Goal: Task Accomplishment & Management: Complete application form

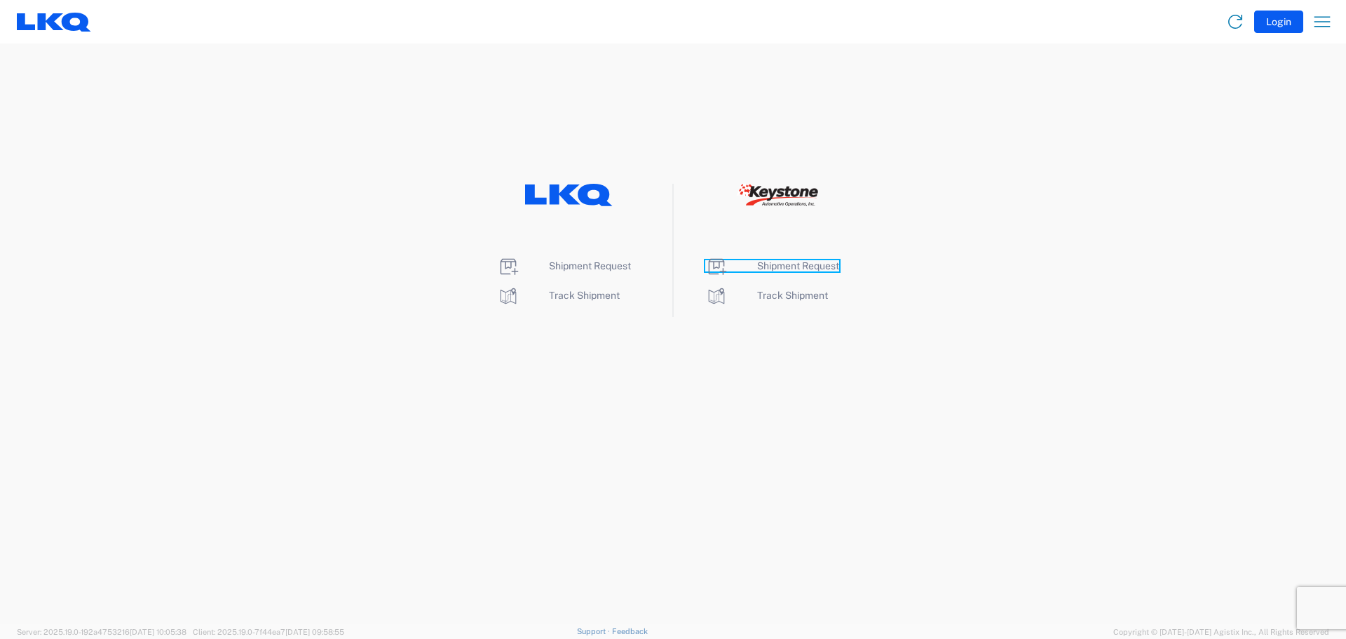
click at [772, 264] on span "Shipment Request" at bounding box center [798, 265] width 82 height 11
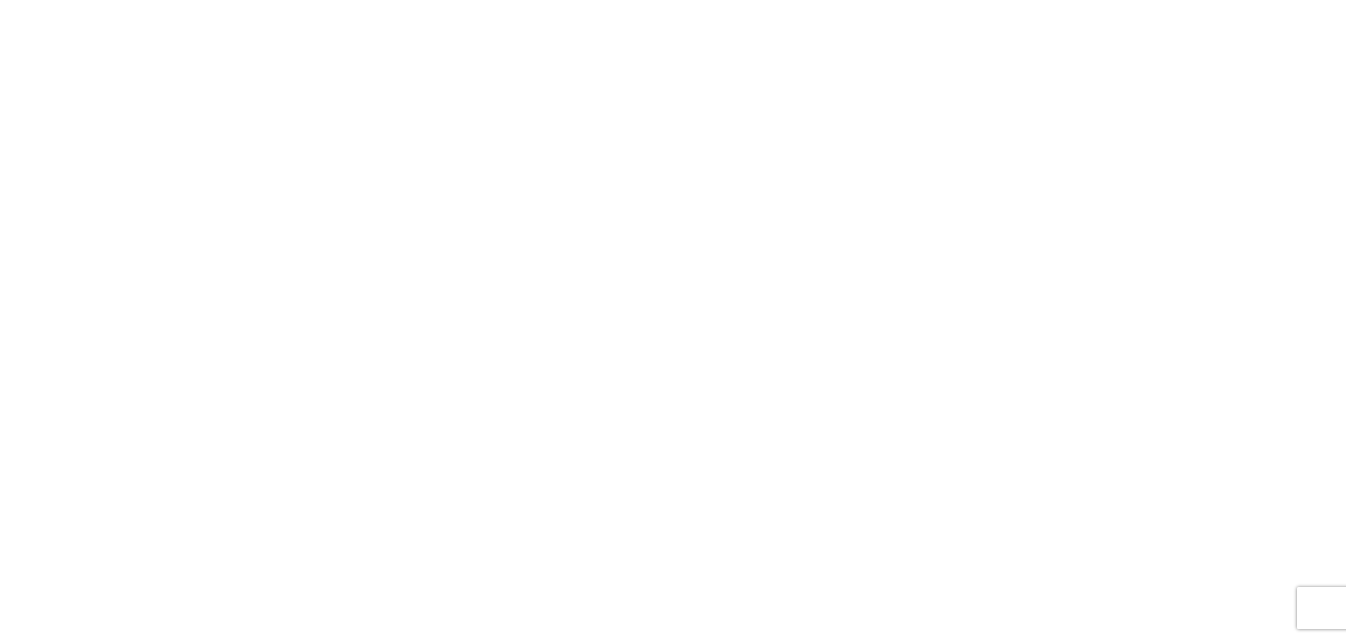
select select "FULL"
select select "LBS"
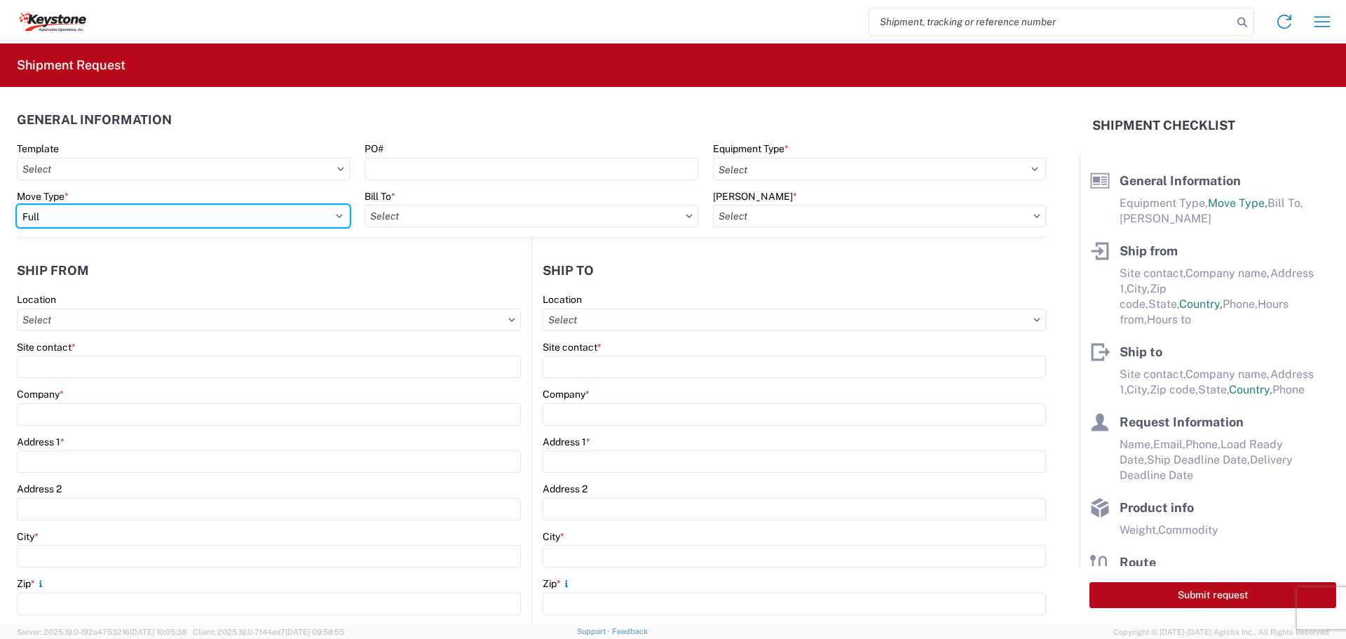
click at [95, 217] on select "Select Full Partial TL" at bounding box center [183, 216] width 333 height 22
select select "PARTIAL_TL"
click at [17, 205] on select "Select Full Partial TL" at bounding box center [183, 216] width 333 height 22
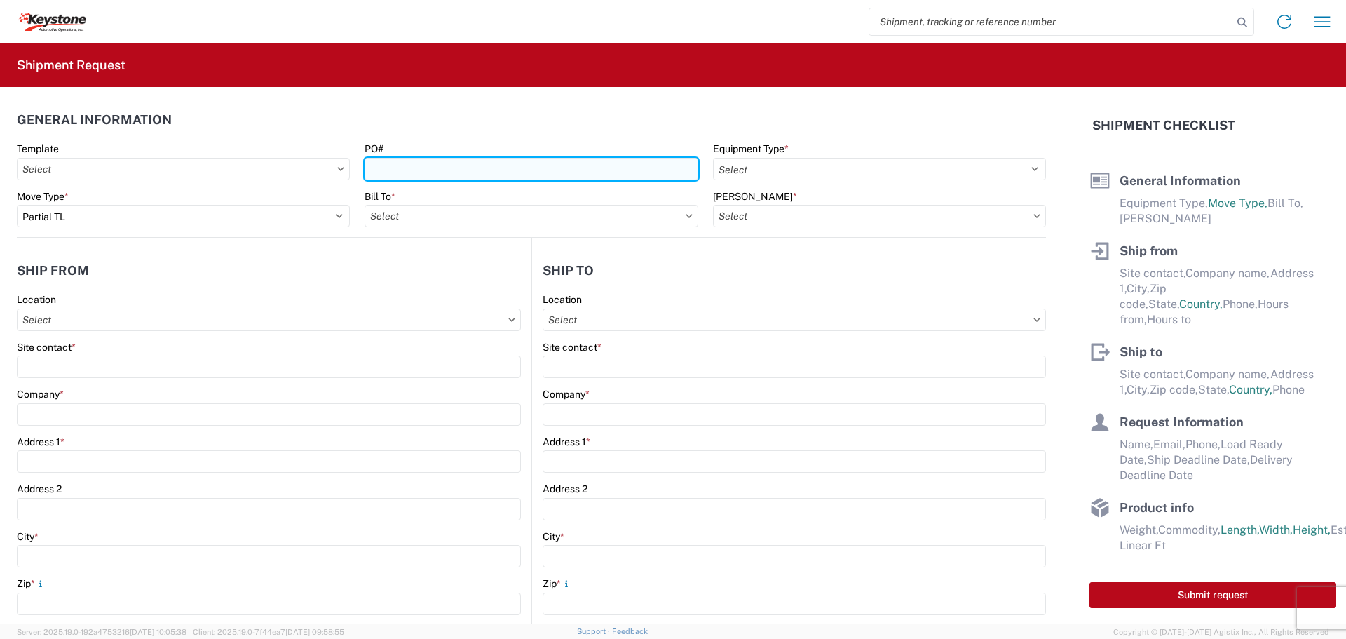
click at [418, 168] on input "PO#" at bounding box center [531, 169] width 333 height 22
type input "4496966"
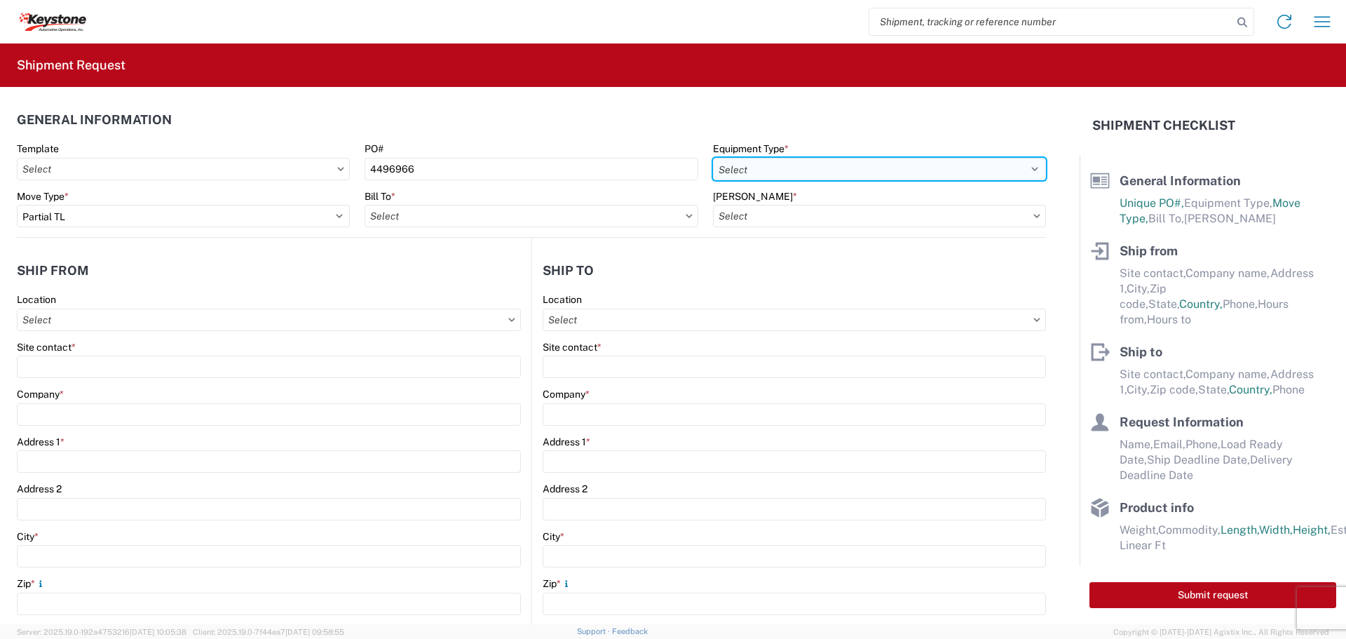
click at [740, 165] on select "Select 53’ Dry Van Flatbed Dropdeck (van) Lowboy (flatbed) Rail" at bounding box center [879, 169] width 333 height 22
select select "STDV"
click at [713, 158] on select "Select 53’ Dry Van Flatbed Dropdeck (van) Lowboy (flatbed) Rail" at bounding box center [879, 169] width 333 height 22
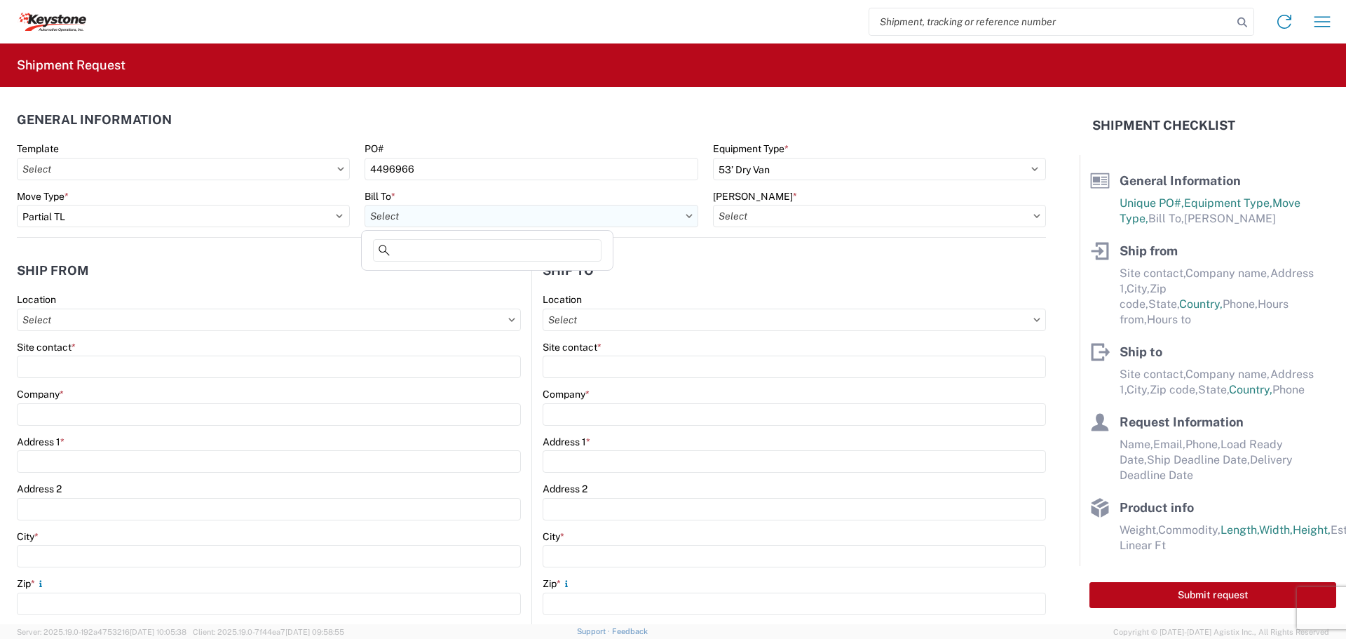
click at [501, 217] on input "text" at bounding box center [531, 216] width 333 height 22
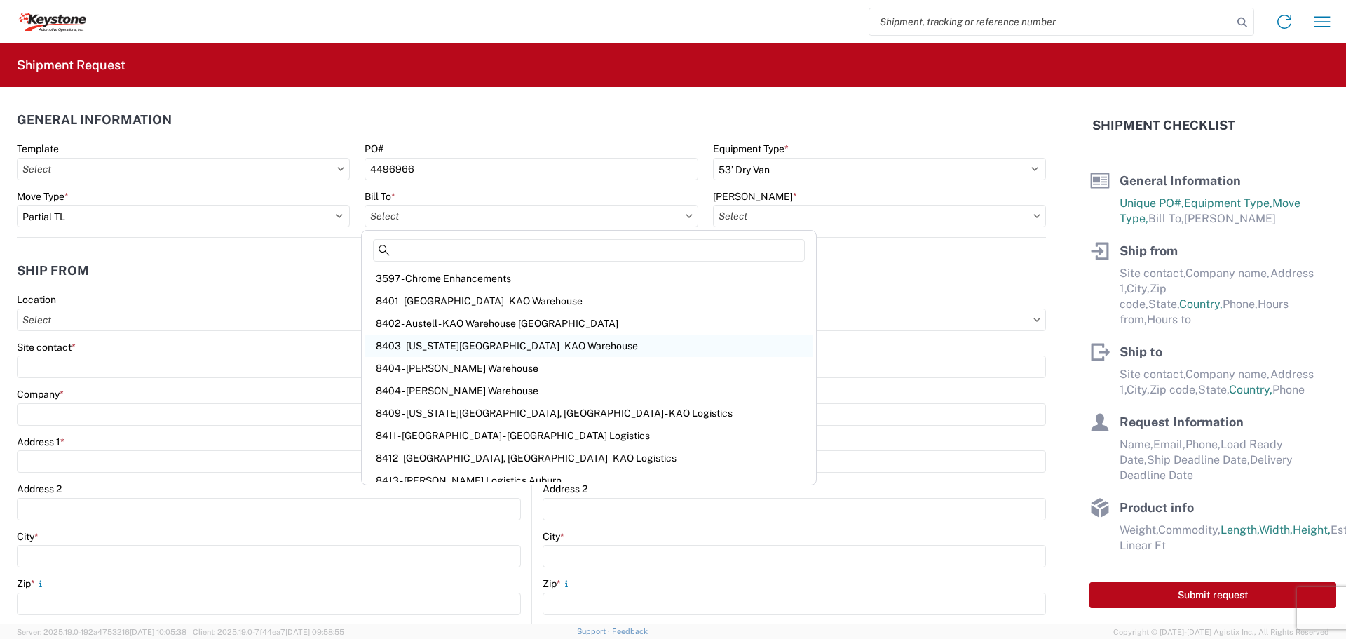
click at [461, 345] on div "8403 - Kansas City - KAO Warehouse" at bounding box center [589, 345] width 449 height 22
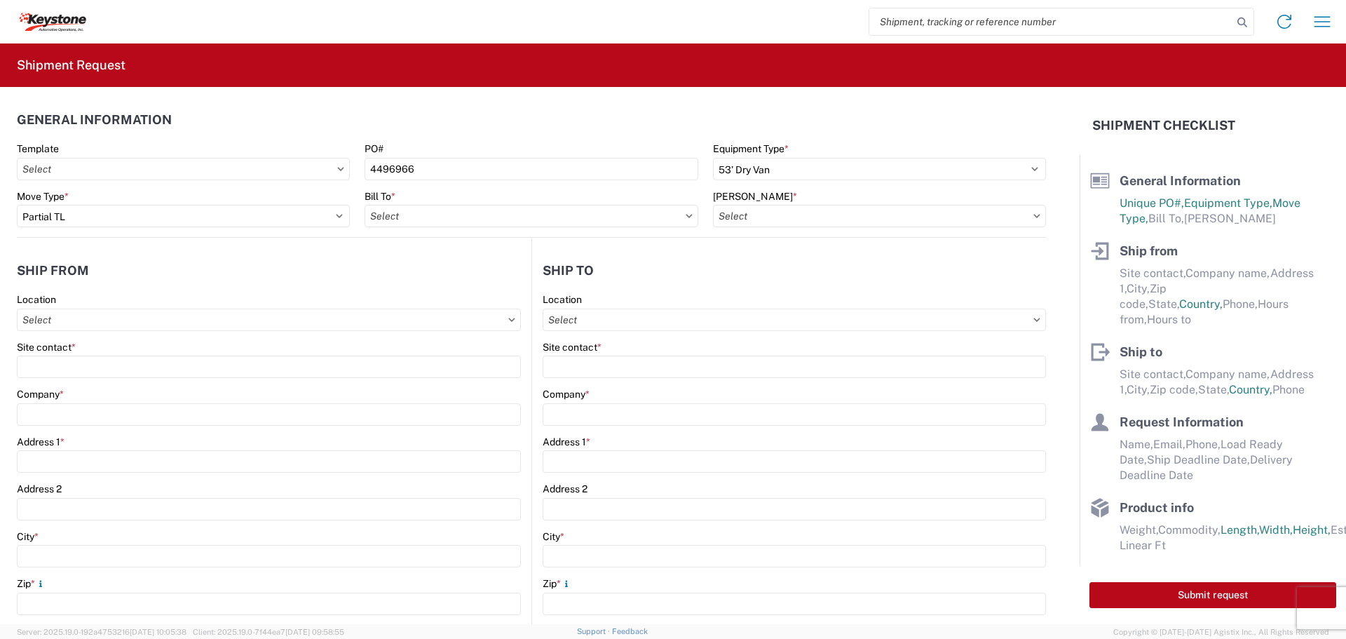
type input "8403 - Kansas City - KAO Warehouse"
click at [770, 218] on input "text" at bounding box center [879, 216] width 333 height 22
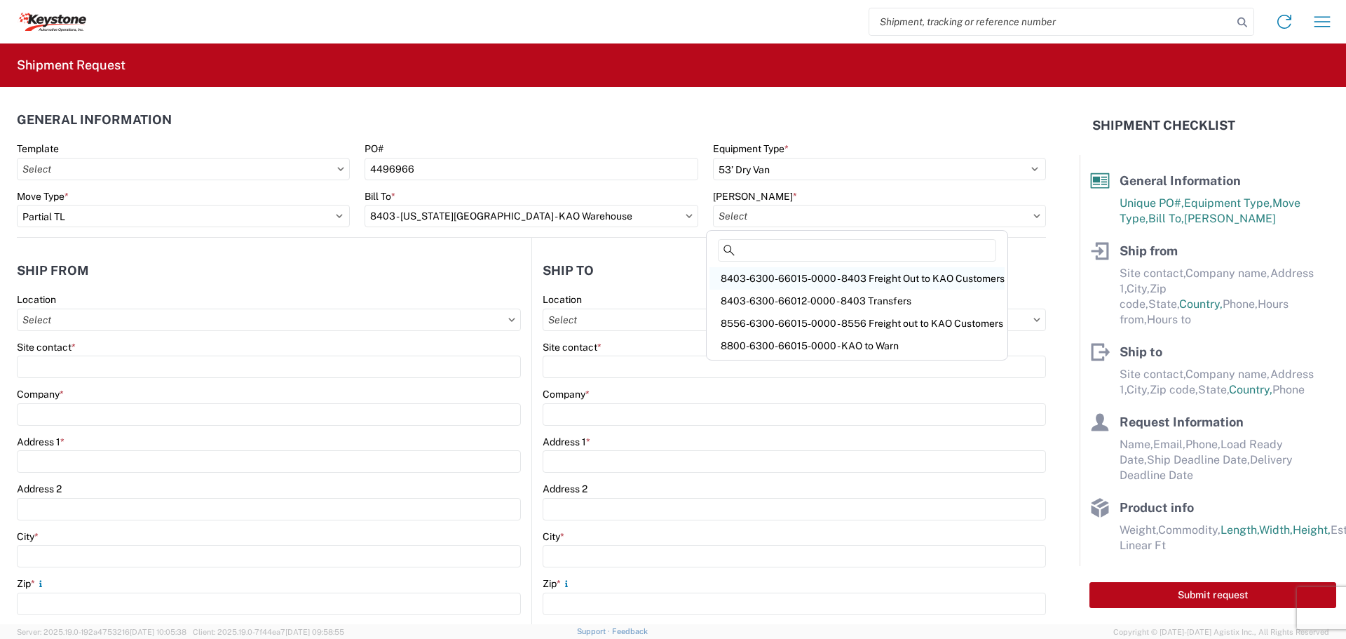
click at [778, 276] on div "8403-6300-66015-0000 - 8403 Freight Out to KAO Customers" at bounding box center [856, 278] width 295 height 22
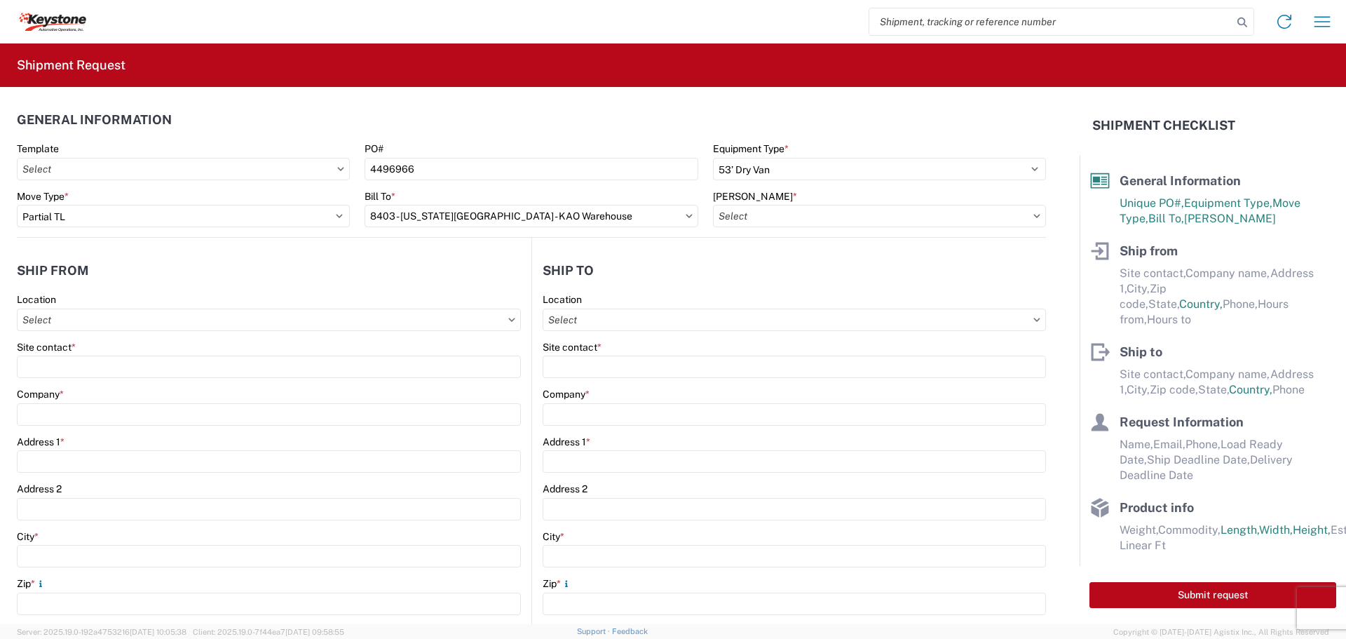
type input "8403-6300-66015-0000 - 8403 Freight Out to KAO Customers"
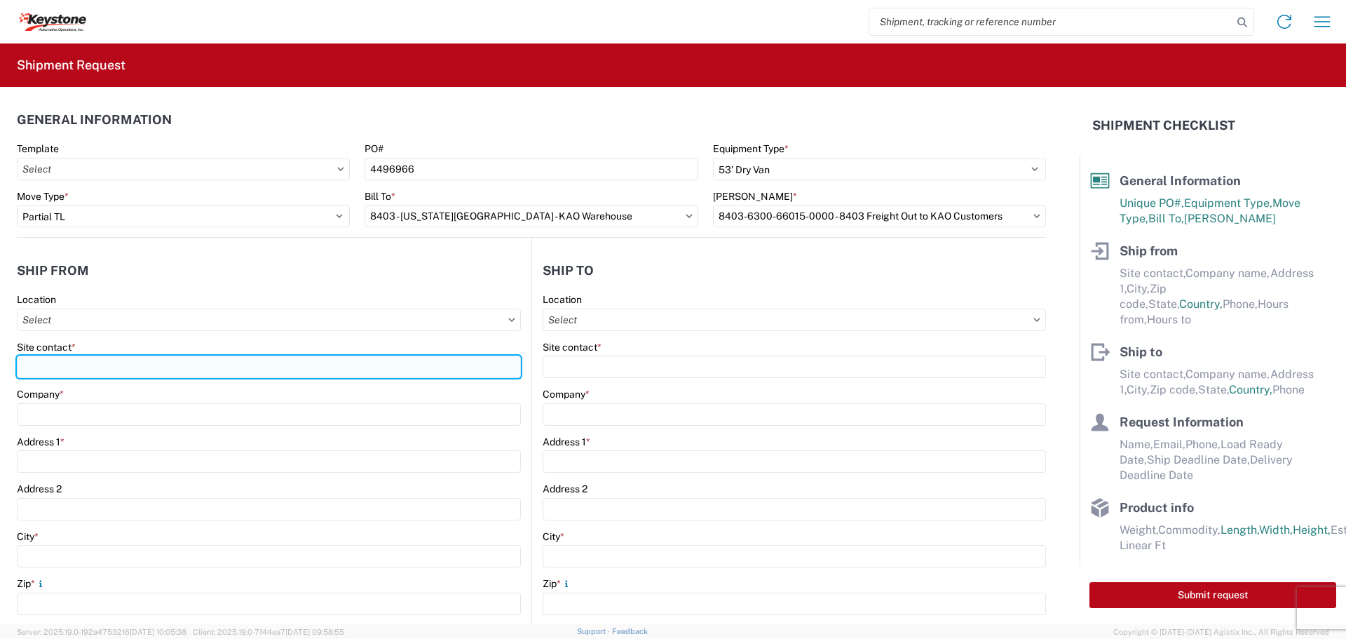
click at [83, 369] on input "Site contact *" at bounding box center [269, 366] width 504 height 22
type input "J"
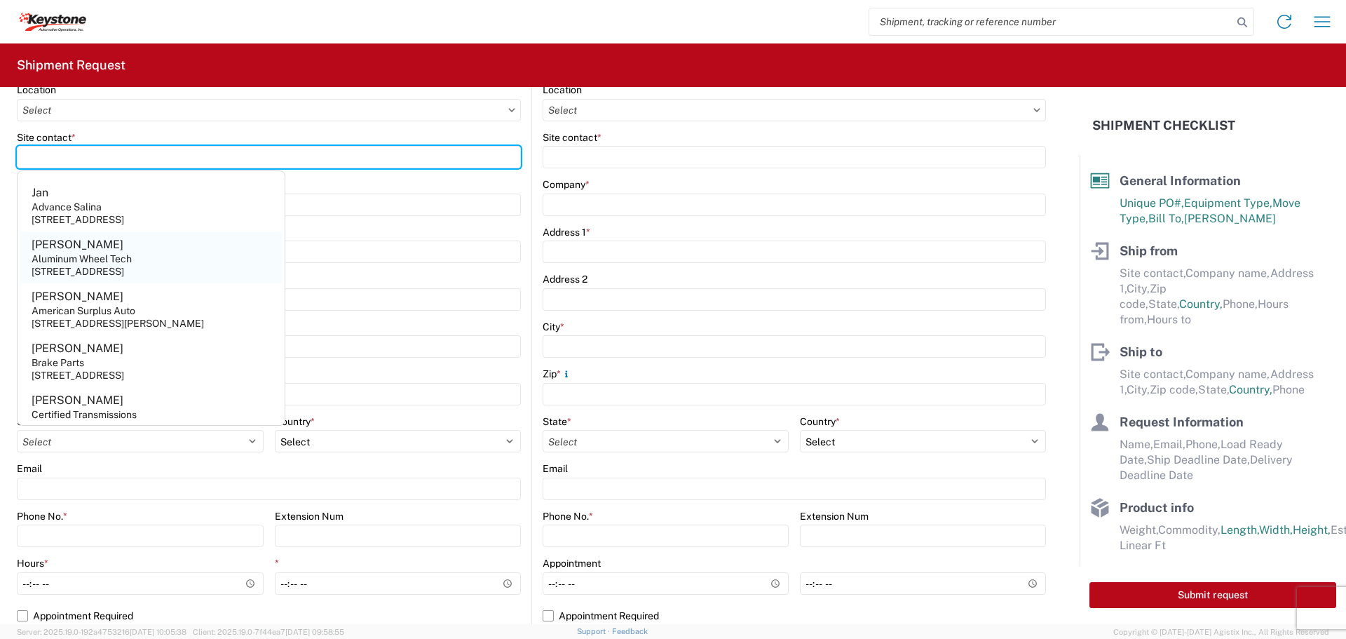
scroll to position [210, 0]
click at [341, 158] on input "Site contact *" at bounding box center [269, 156] width 504 height 22
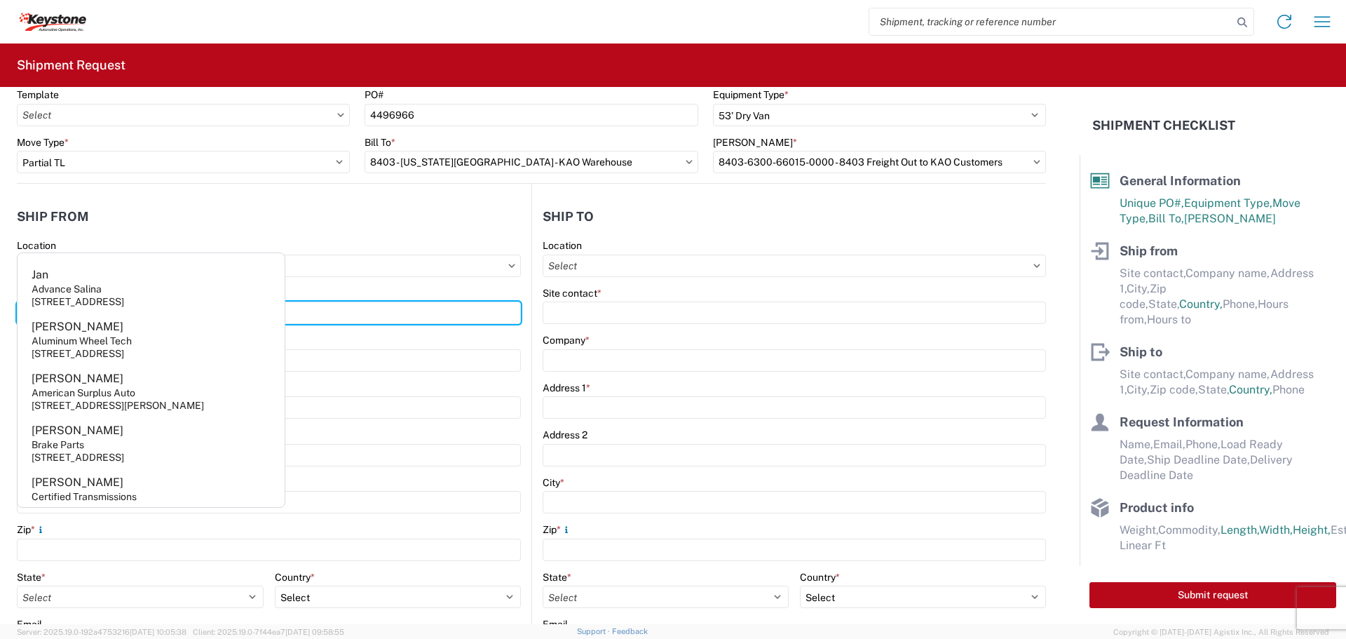
scroll to position [0, 0]
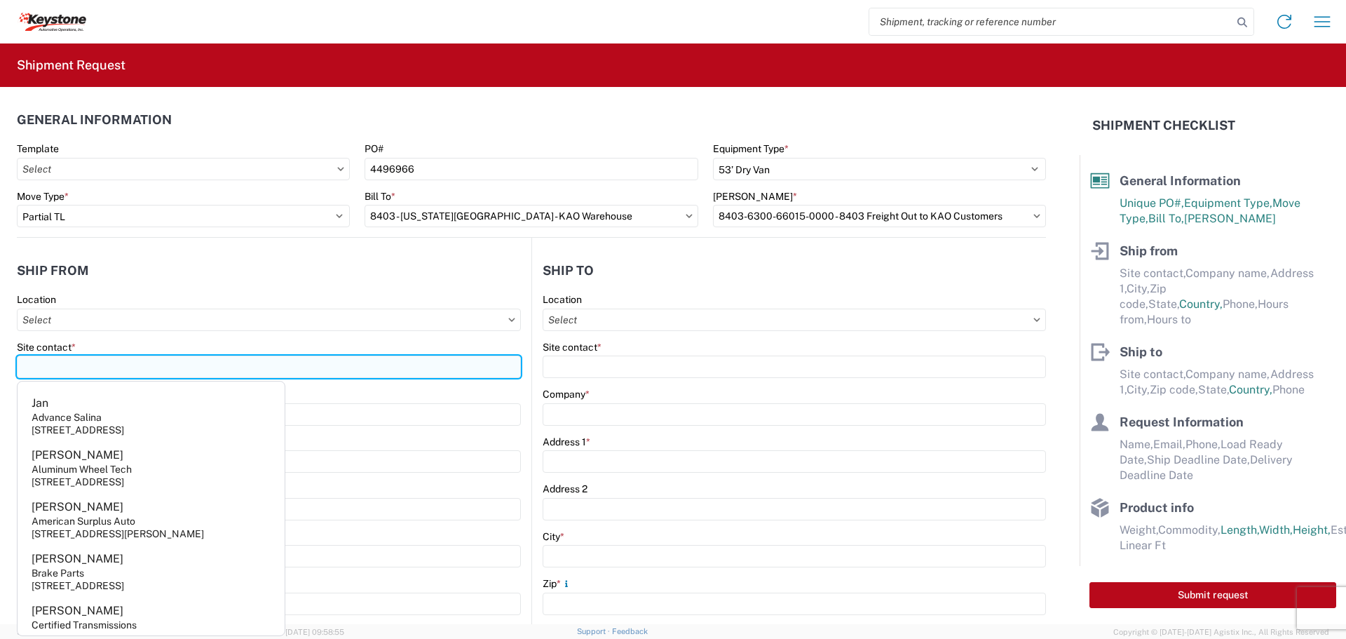
drag, startPoint x: 238, startPoint y: 366, endPoint x: 222, endPoint y: 365, distance: 16.1
click at [222, 365] on input "Site contact *" at bounding box center [269, 366] width 504 height 22
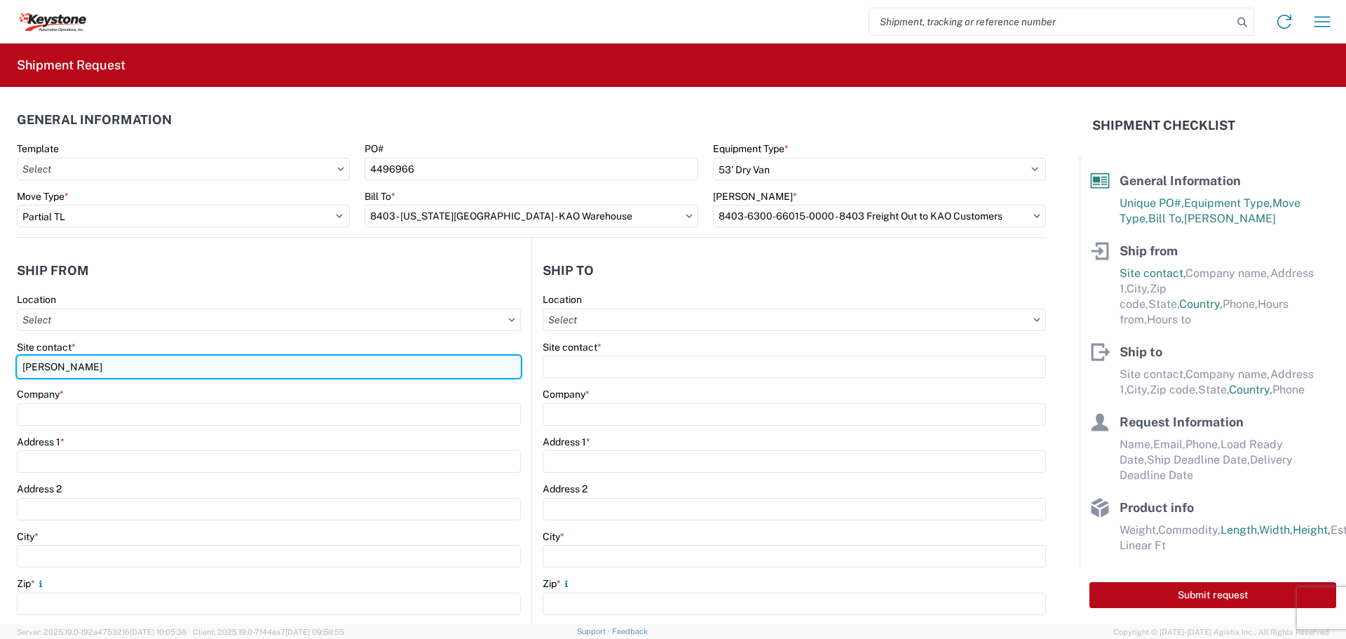
type input "Jonathan Reynard"
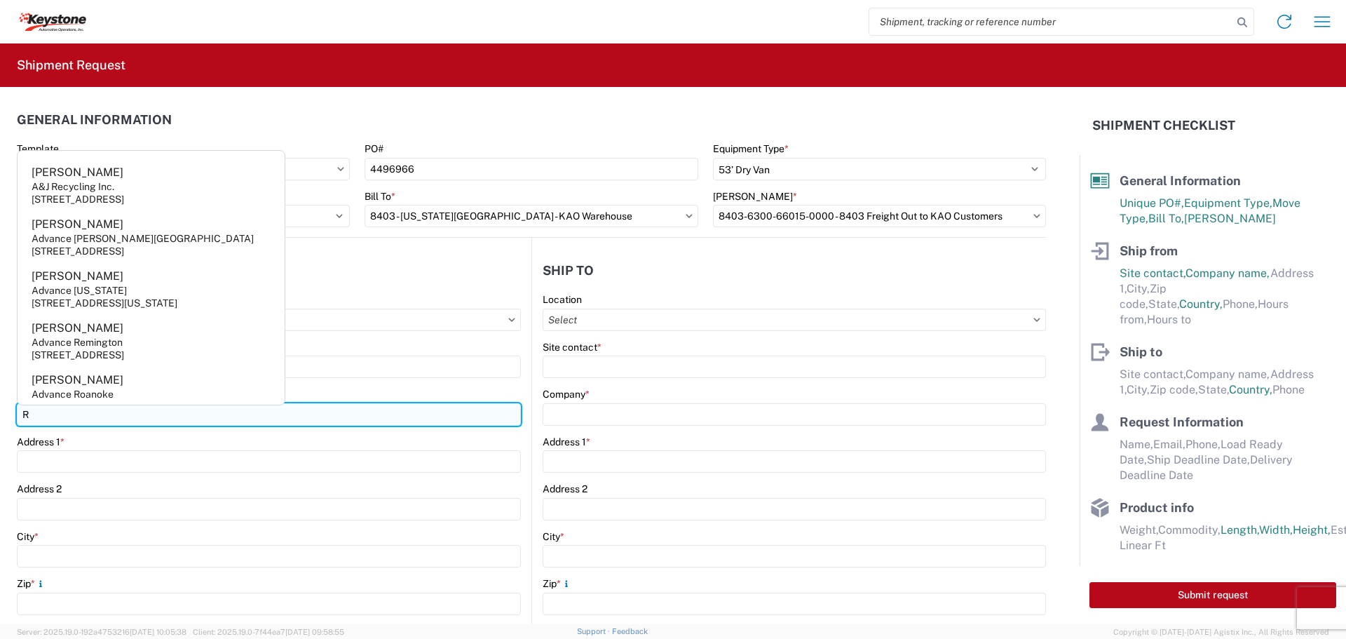
type input "RV Products Div. of Airxcel co Forte Products"
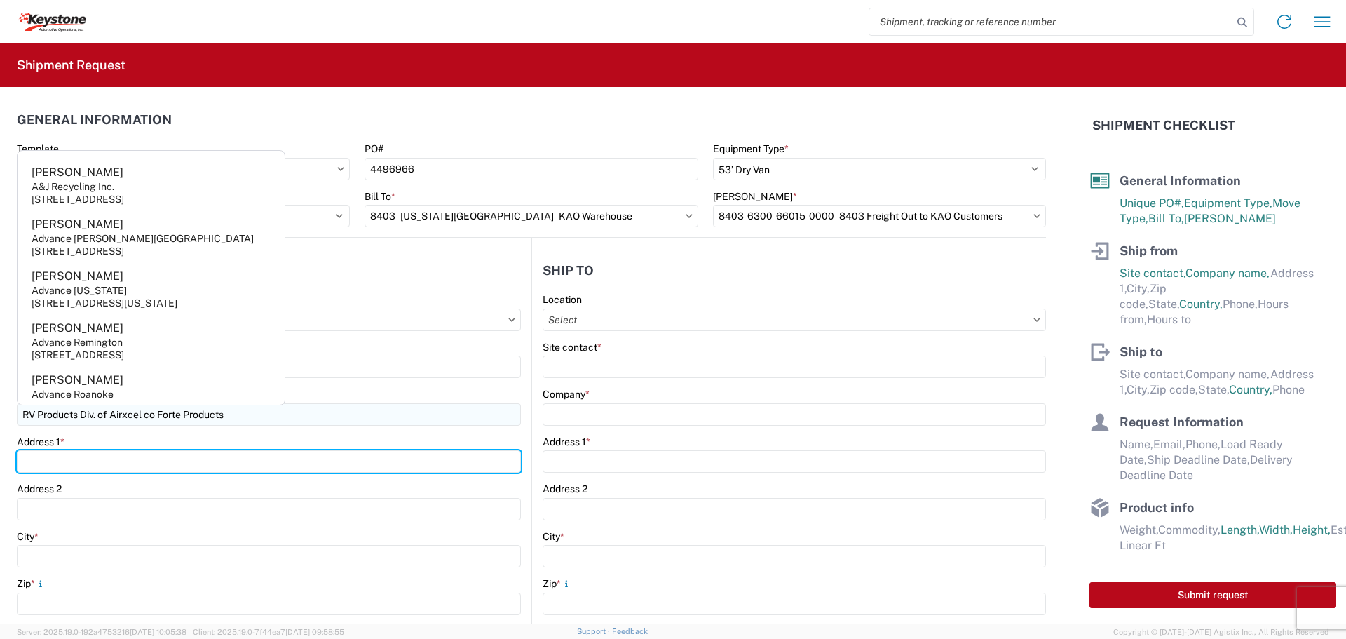
type input "1290 10th Rd SW"
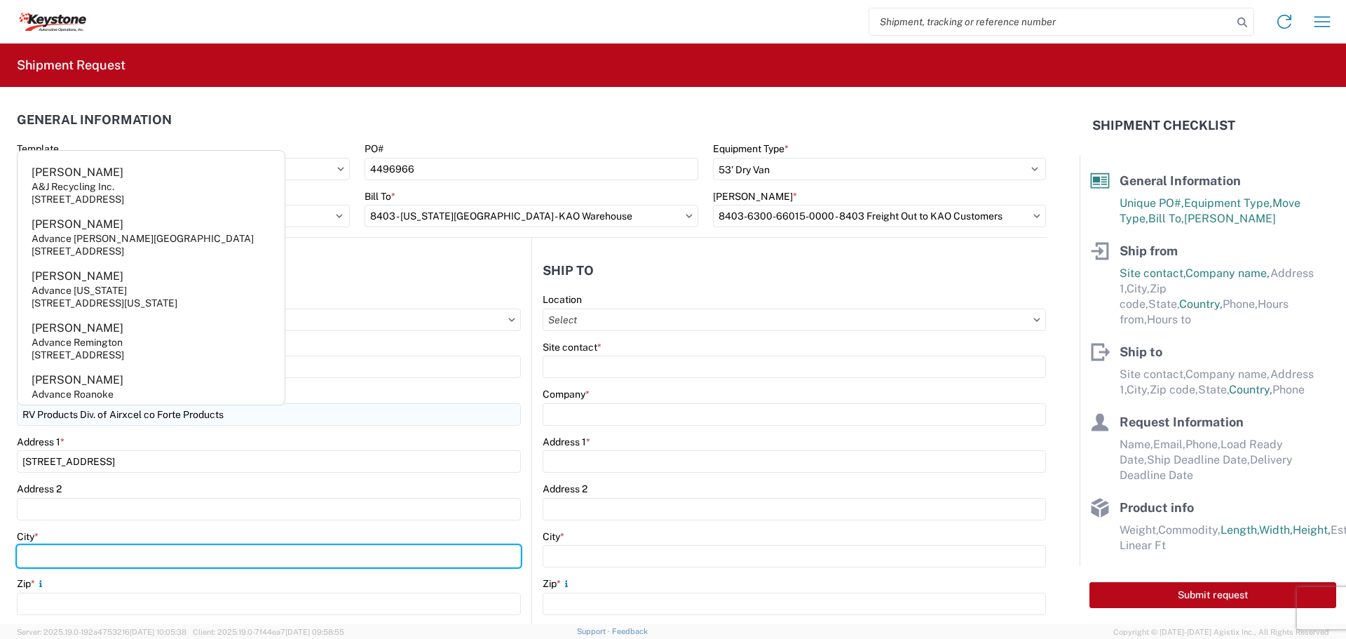
type input "Burlington"
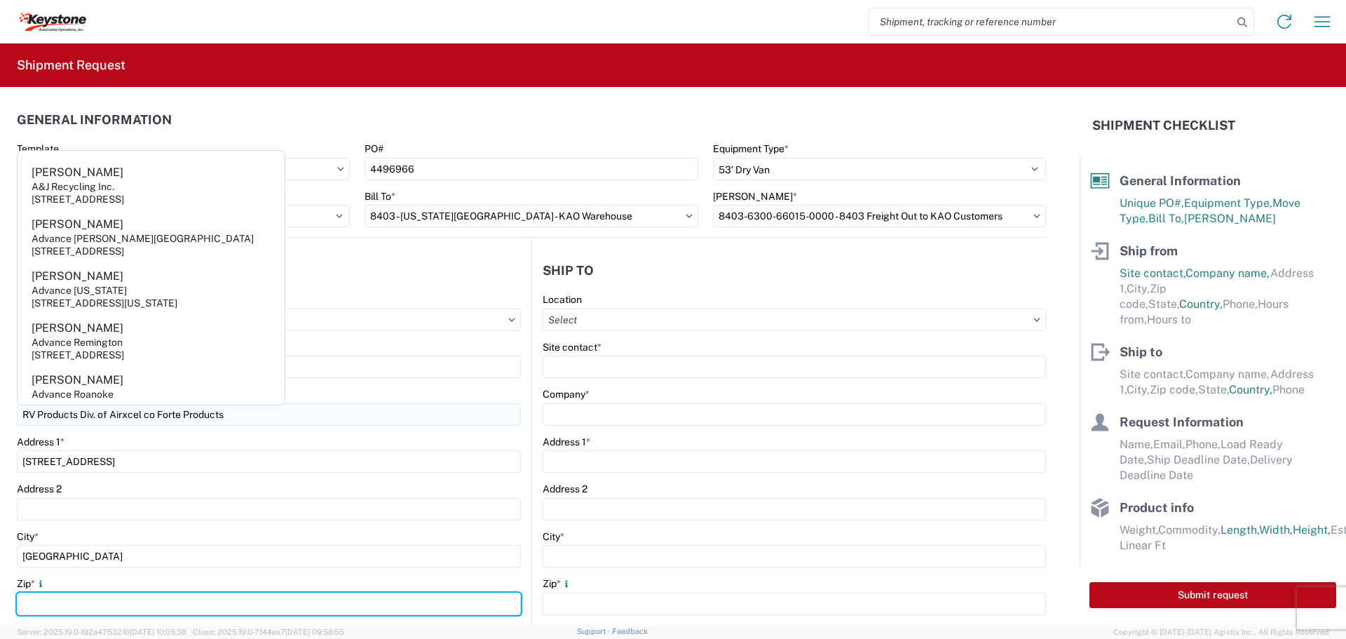
type input "66839"
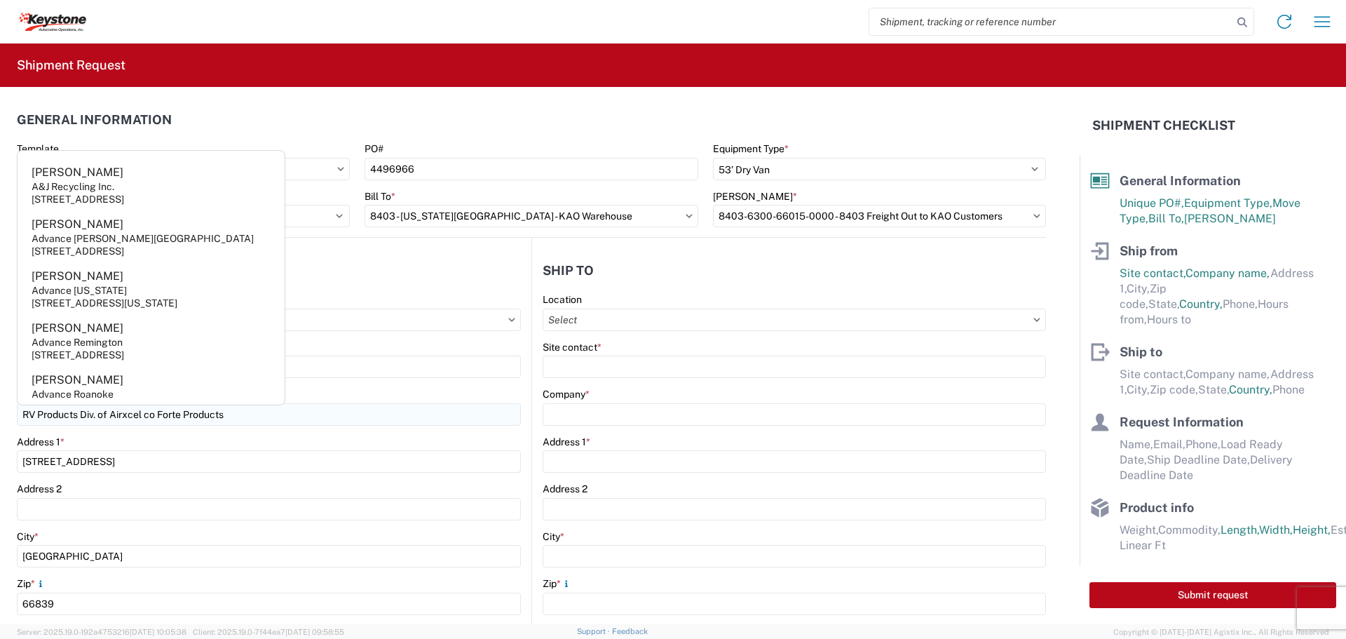
select select "KS"
type input "jreynard@forteproducts.com"
type input "6203642701"
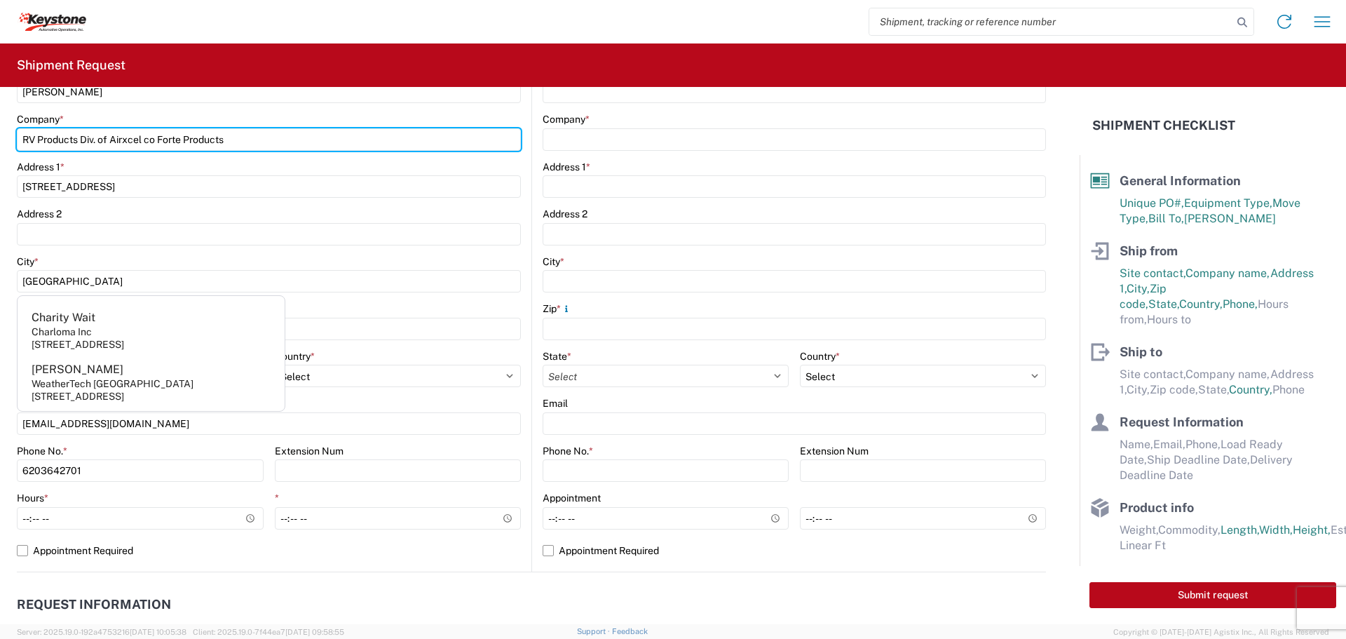
scroll to position [280, 0]
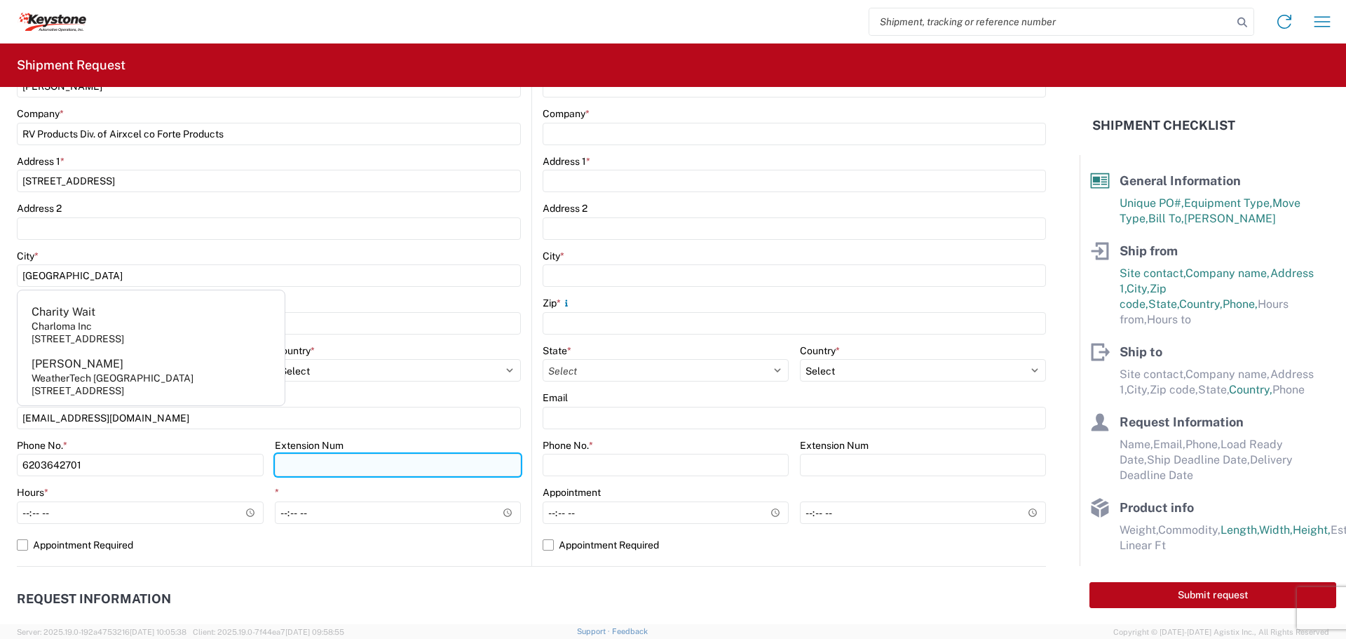
click at [331, 472] on input "Extension Num" at bounding box center [398, 465] width 247 height 22
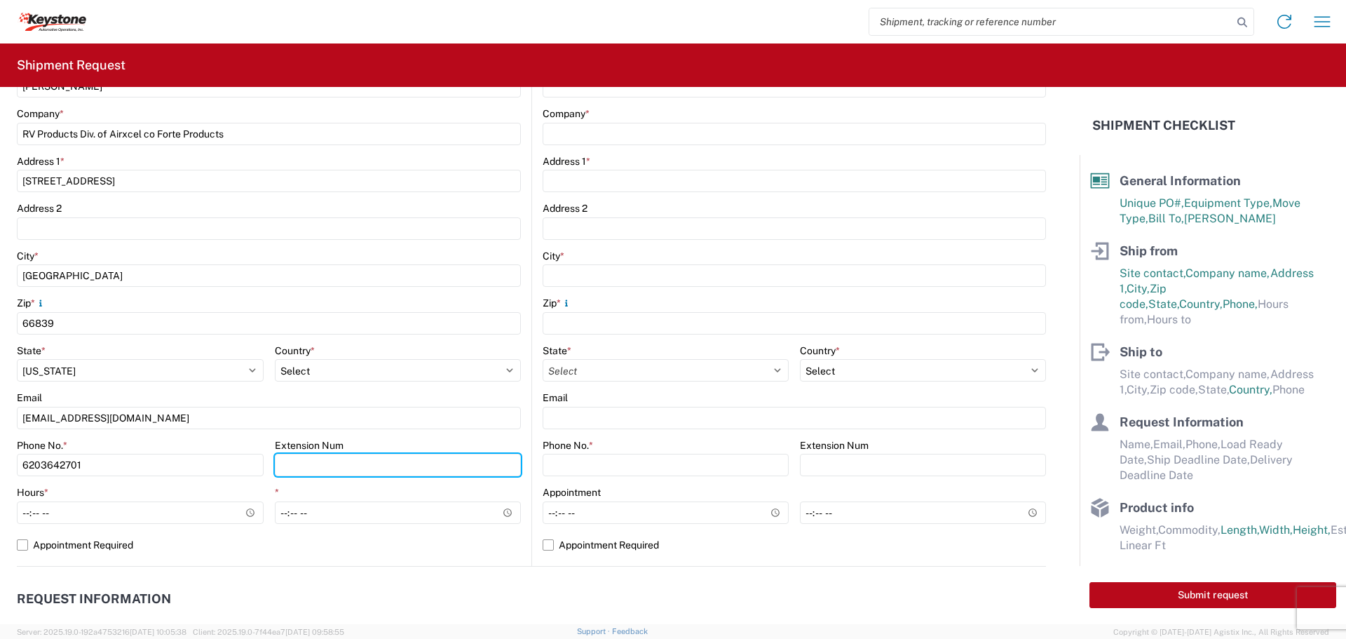
type input "2704"
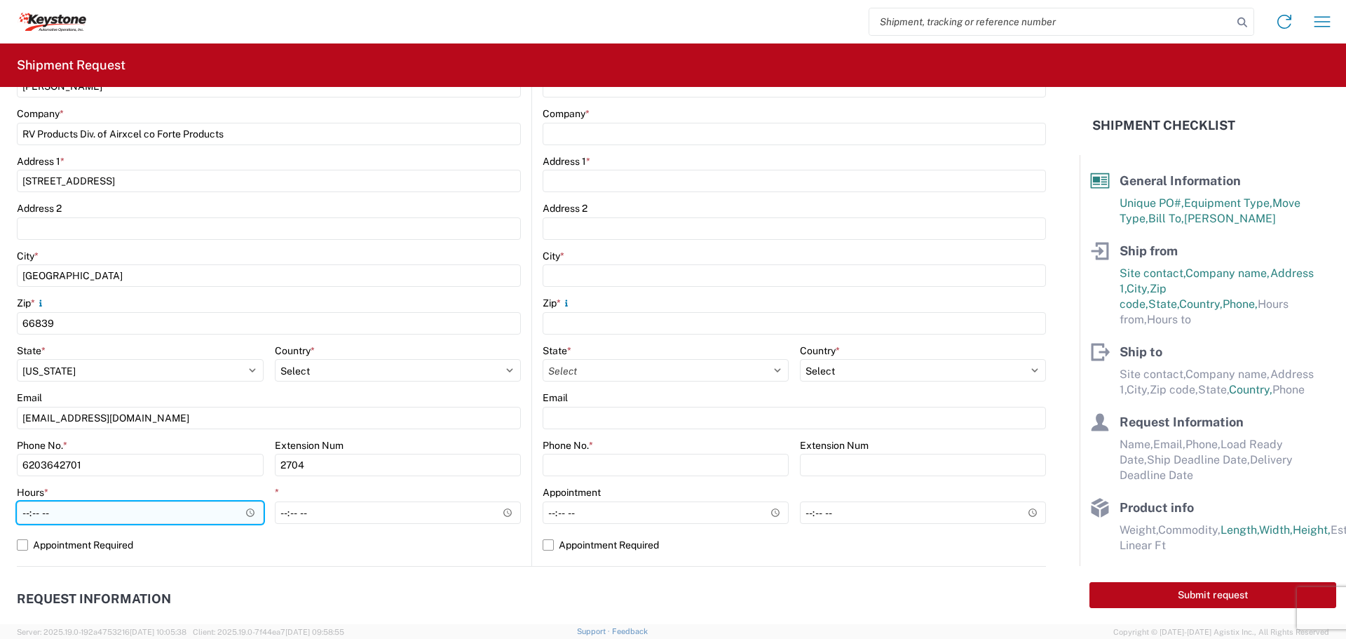
click at [28, 517] on input "Hours *" at bounding box center [140, 512] width 247 height 22
type input "08:00"
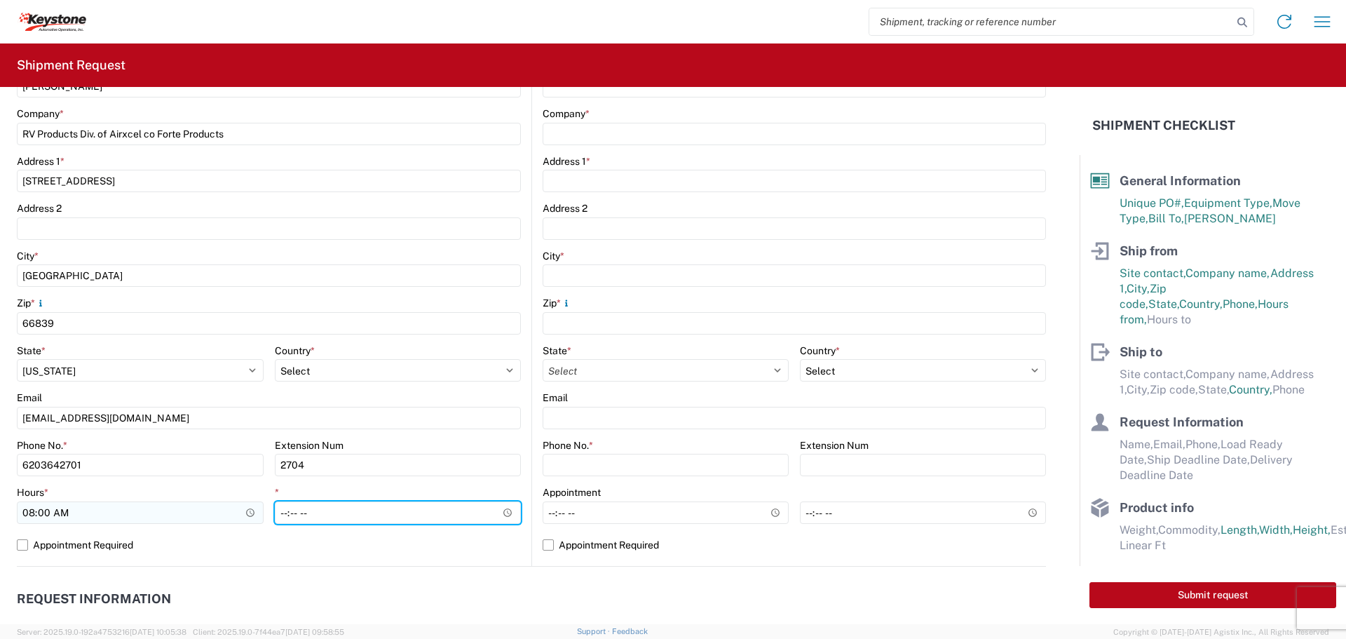
type input "16:00"
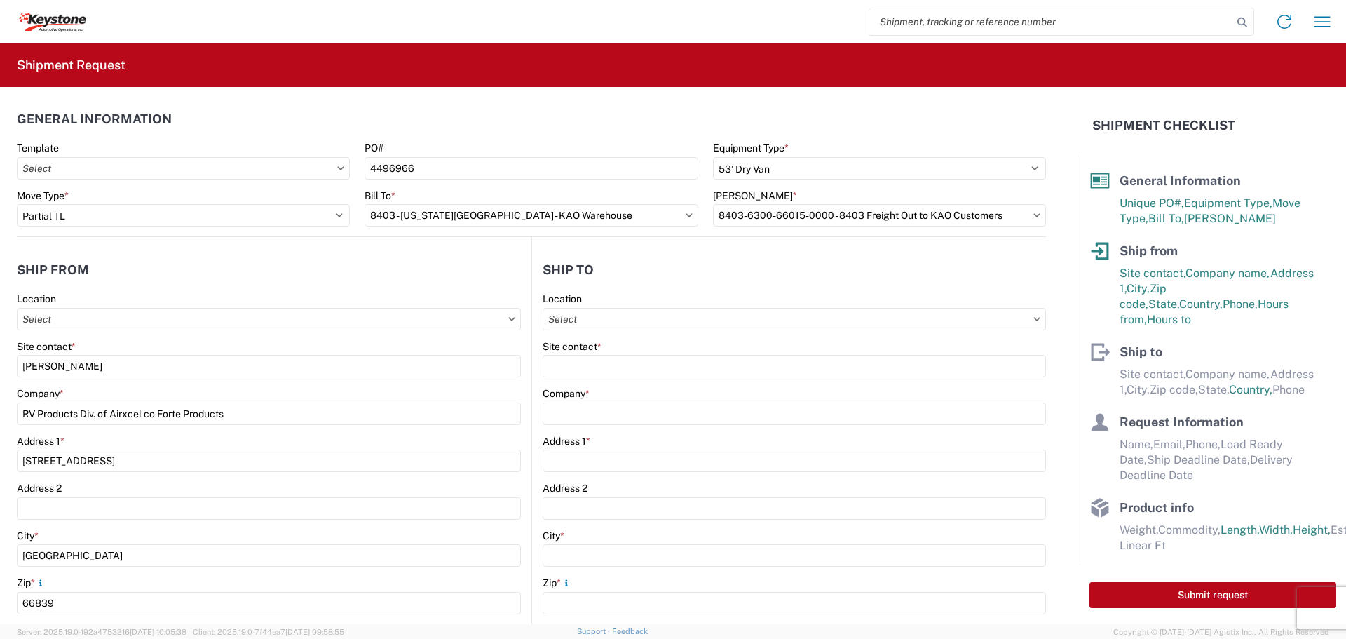
scroll to position [0, 0]
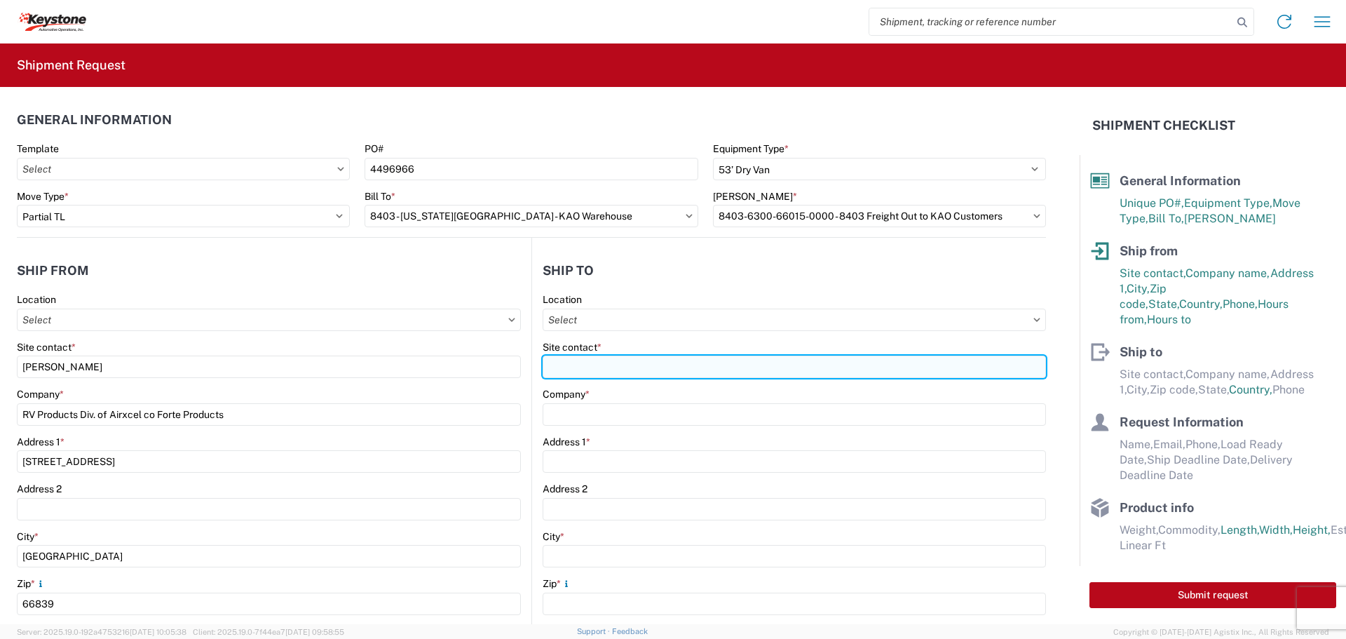
click at [590, 367] on input "Site contact *" at bounding box center [794, 366] width 503 height 22
type input "keykc-appt@key-stone.com"
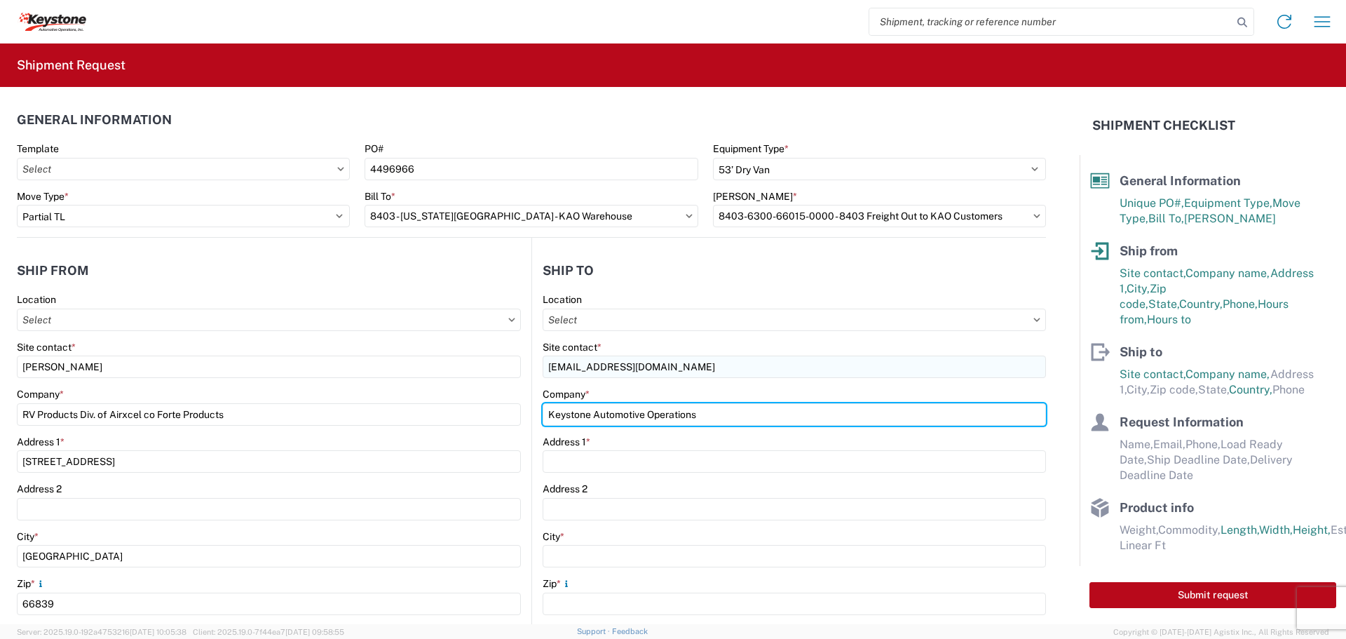
type input "Keystone Automotive Operations"
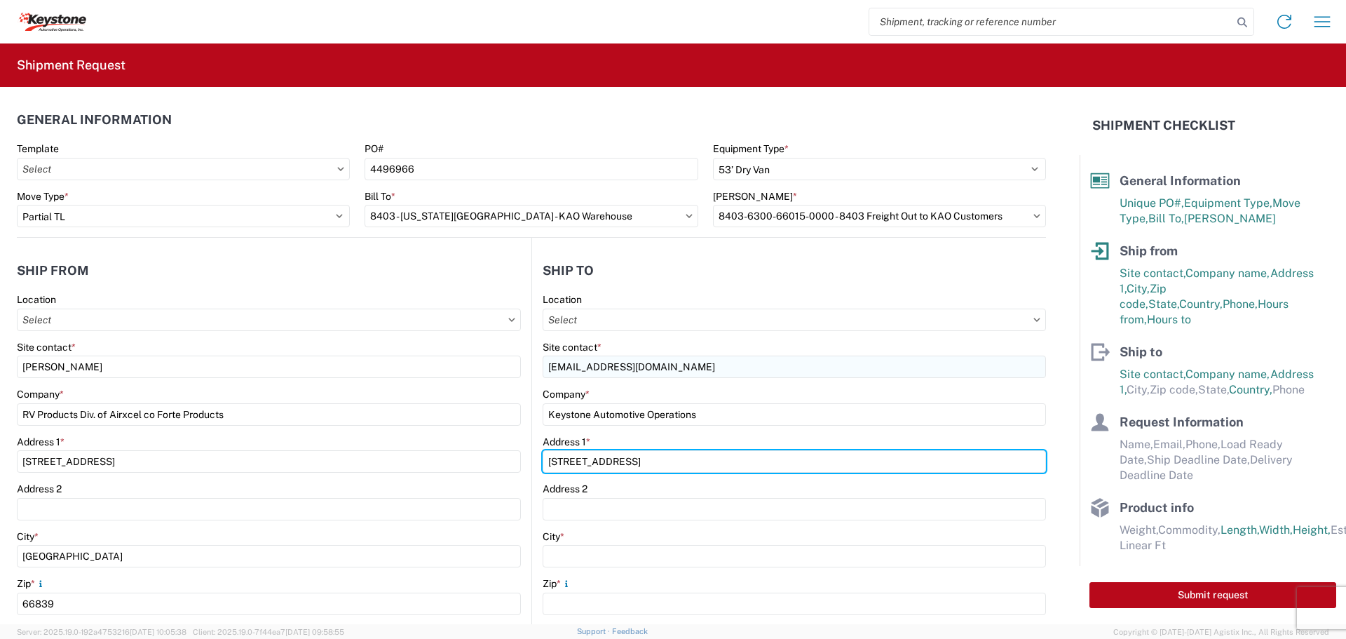
type input "90 Shawnee Ave"
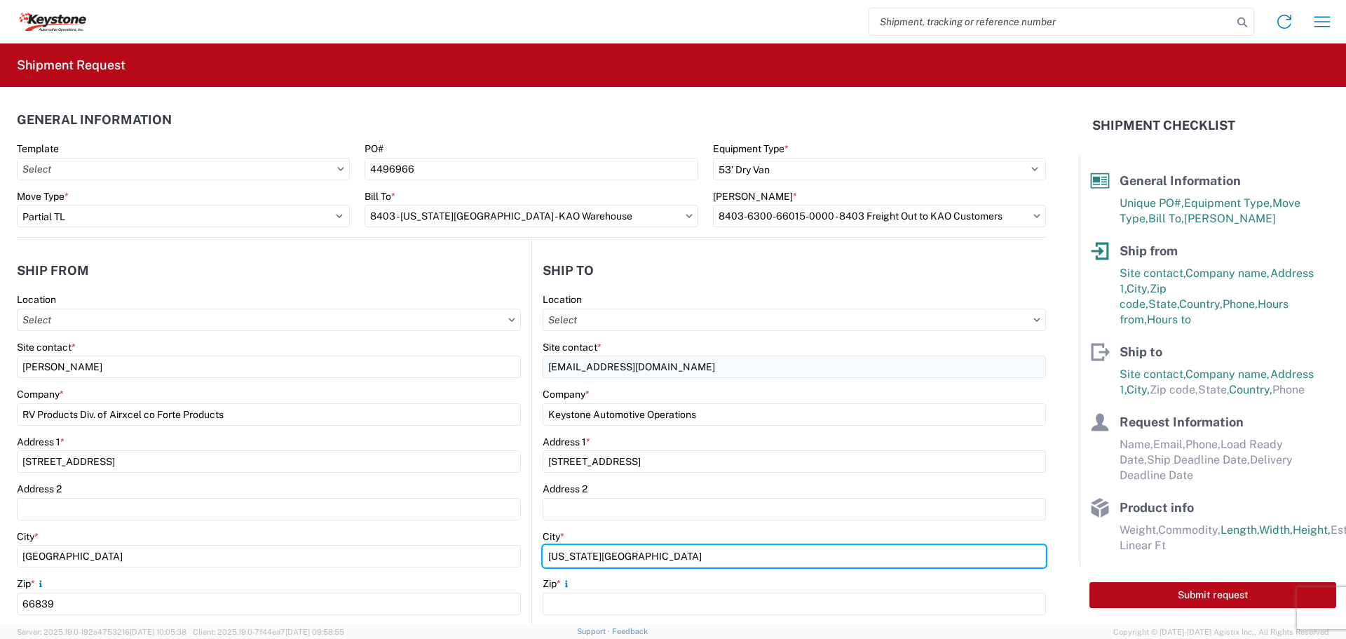
type input "Kansas City"
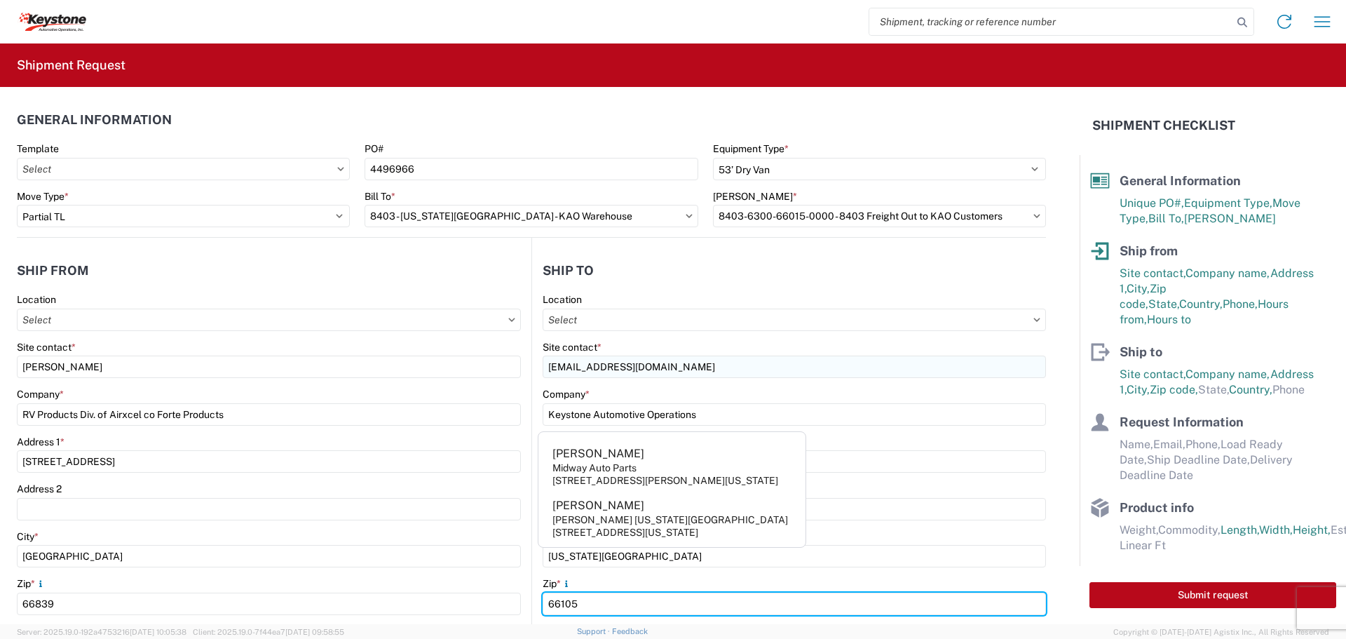
type input "66105"
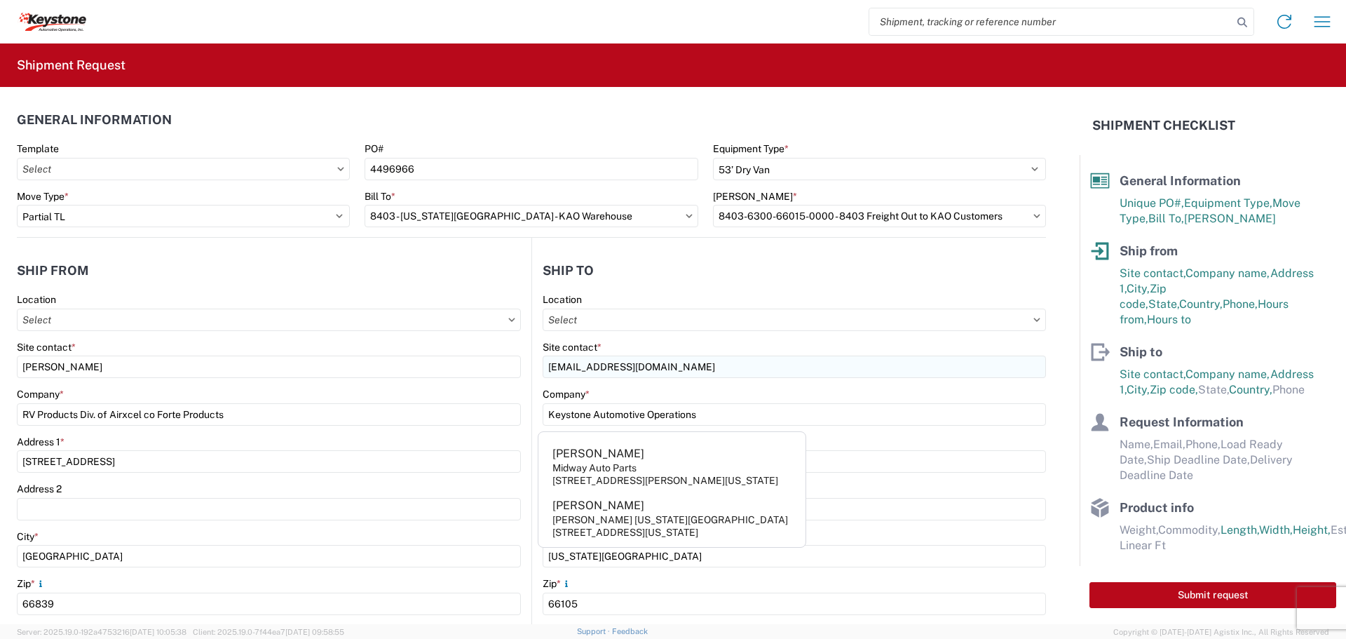
scroll to position [295, 0]
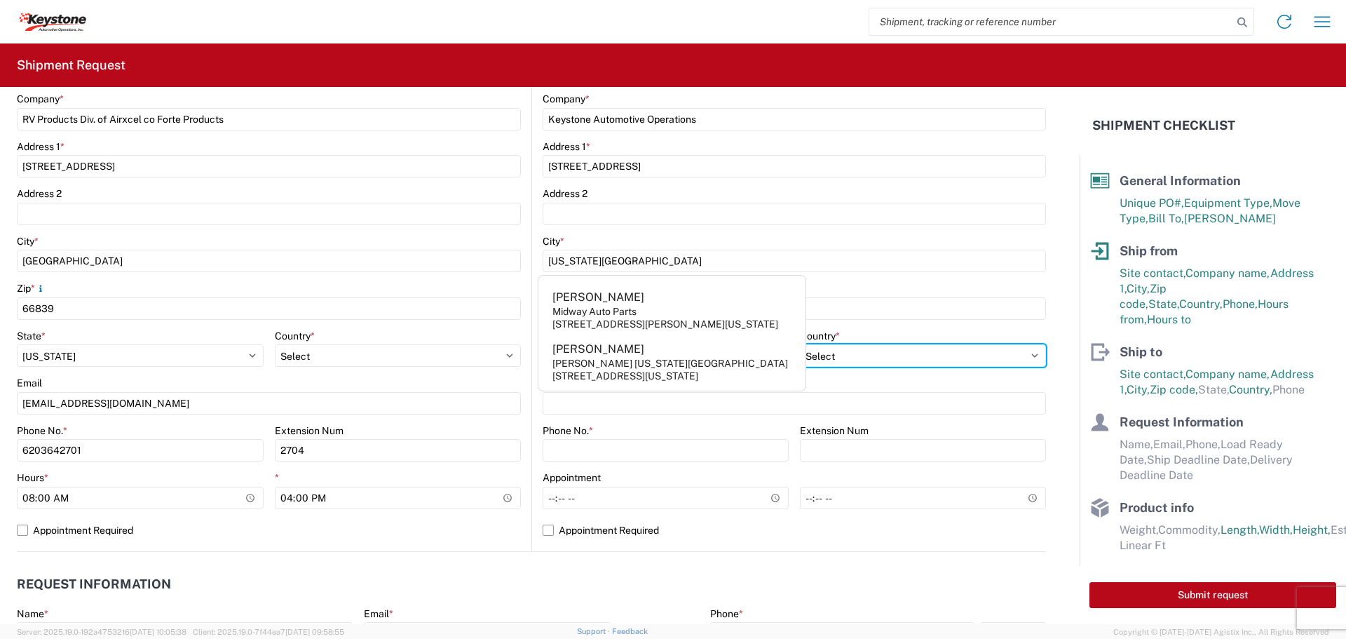
select select "US"
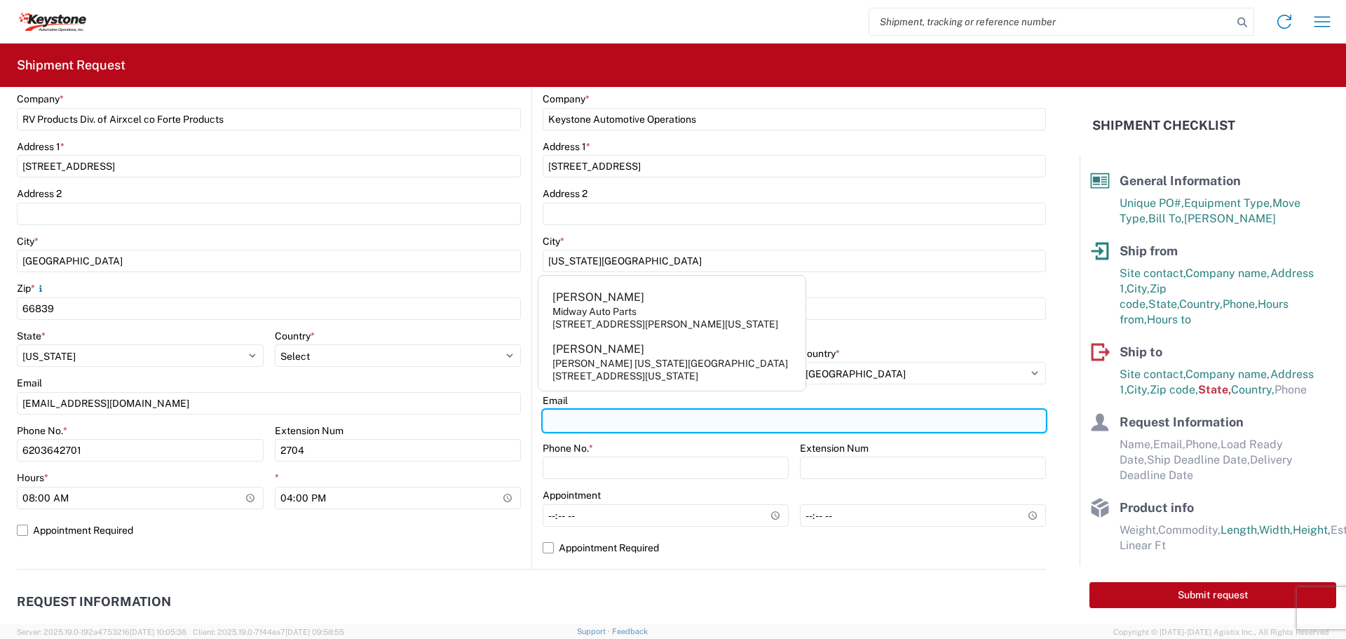
click at [635, 416] on input "Email" at bounding box center [794, 420] width 503 height 22
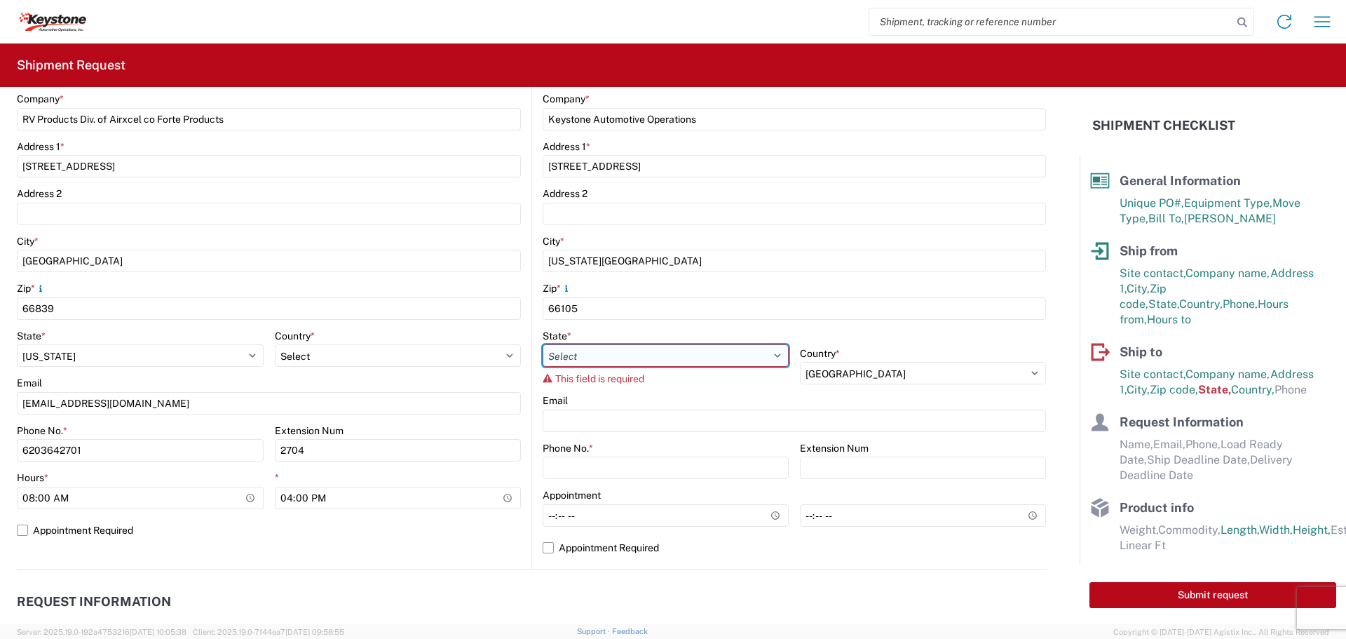
click at [617, 358] on select "Select Alabama Alaska Arizona Arkansas Armed Forces Americas Armed Forces Europ…" at bounding box center [666, 355] width 246 height 22
select select "KS"
click at [543, 344] on select "Select Alabama Alaska Arizona Arkansas Armed Forces Americas Armed Forces Europ…" at bounding box center [666, 355] width 246 height 22
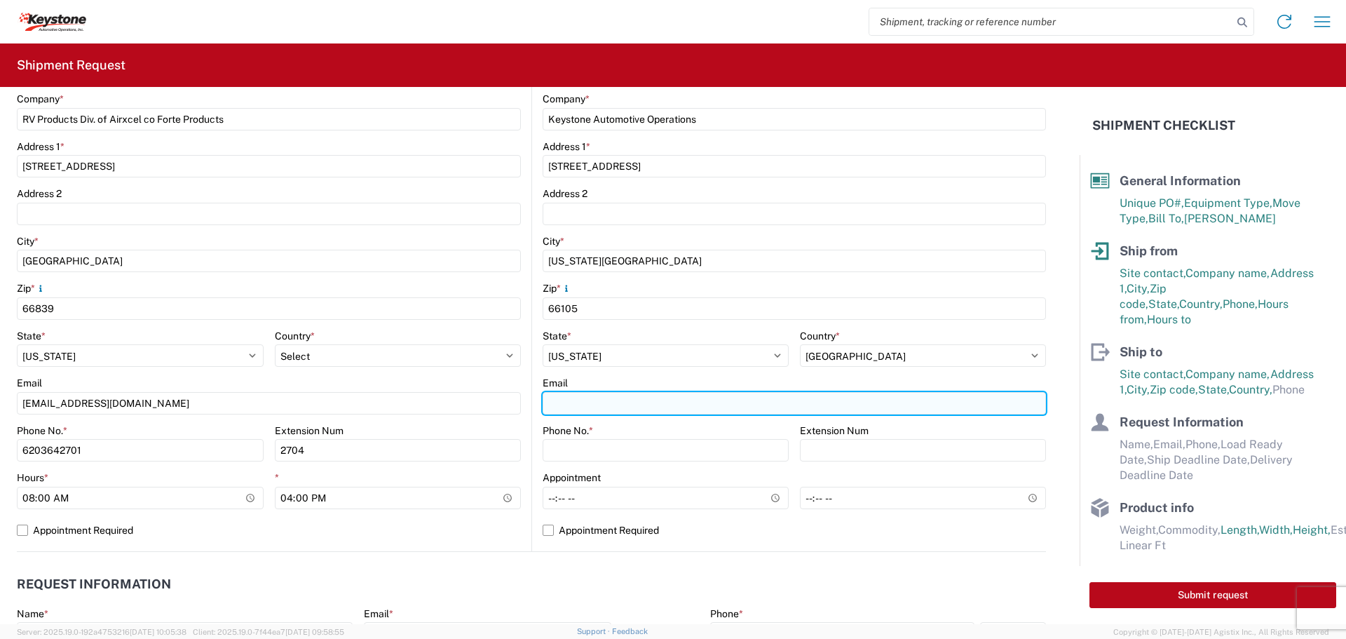
click at [573, 409] on input "Email" at bounding box center [794, 403] width 503 height 22
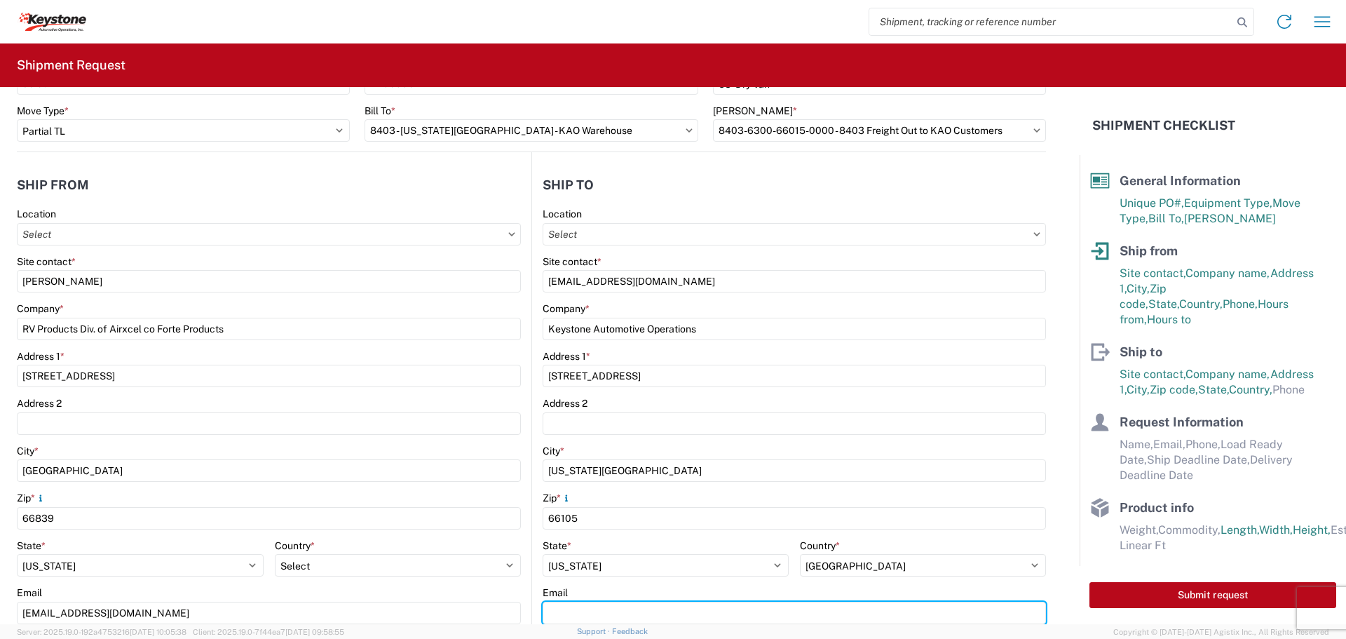
scroll to position [85, 0]
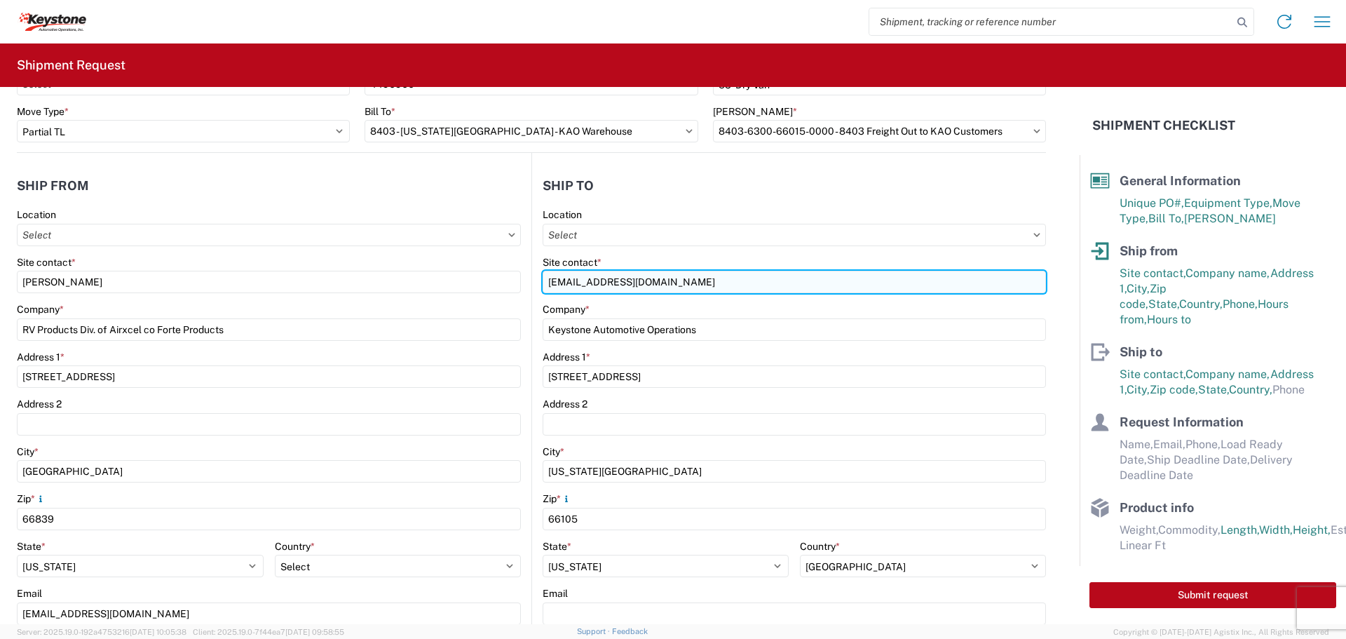
drag, startPoint x: 671, startPoint y: 283, endPoint x: 537, endPoint y: 287, distance: 134.0
click at [543, 287] on input "keykc-appt@key-stone.com" at bounding box center [794, 282] width 503 height 22
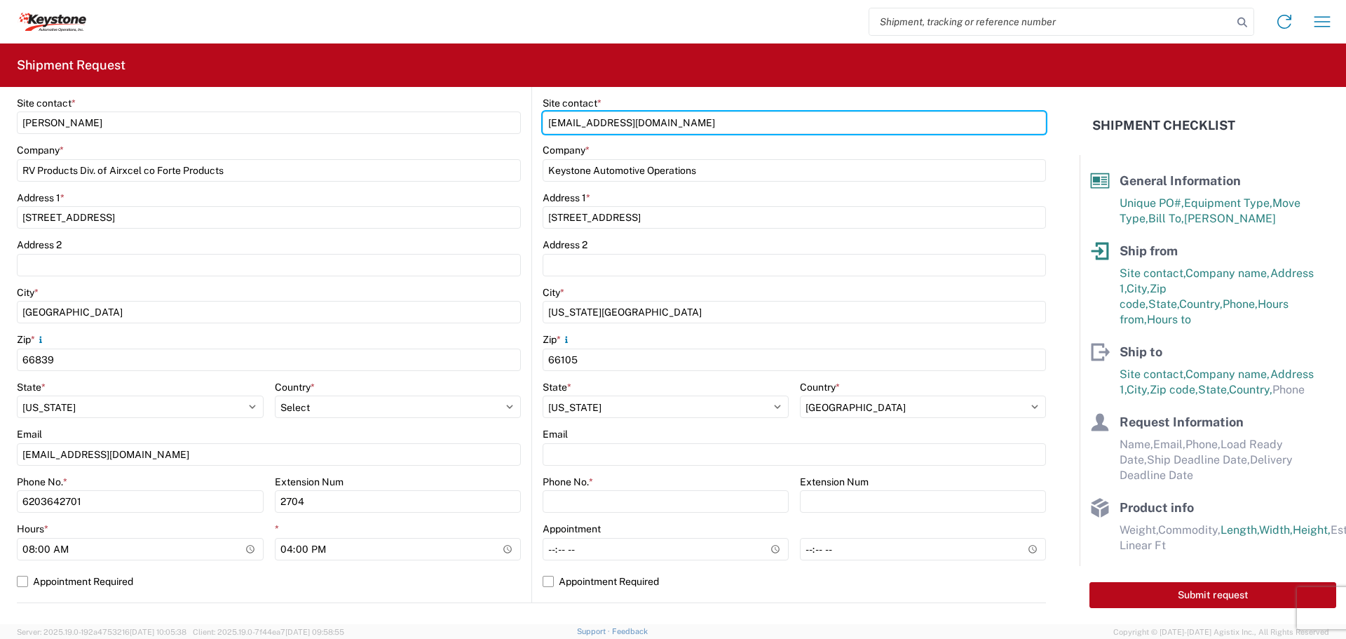
scroll to position [295, 0]
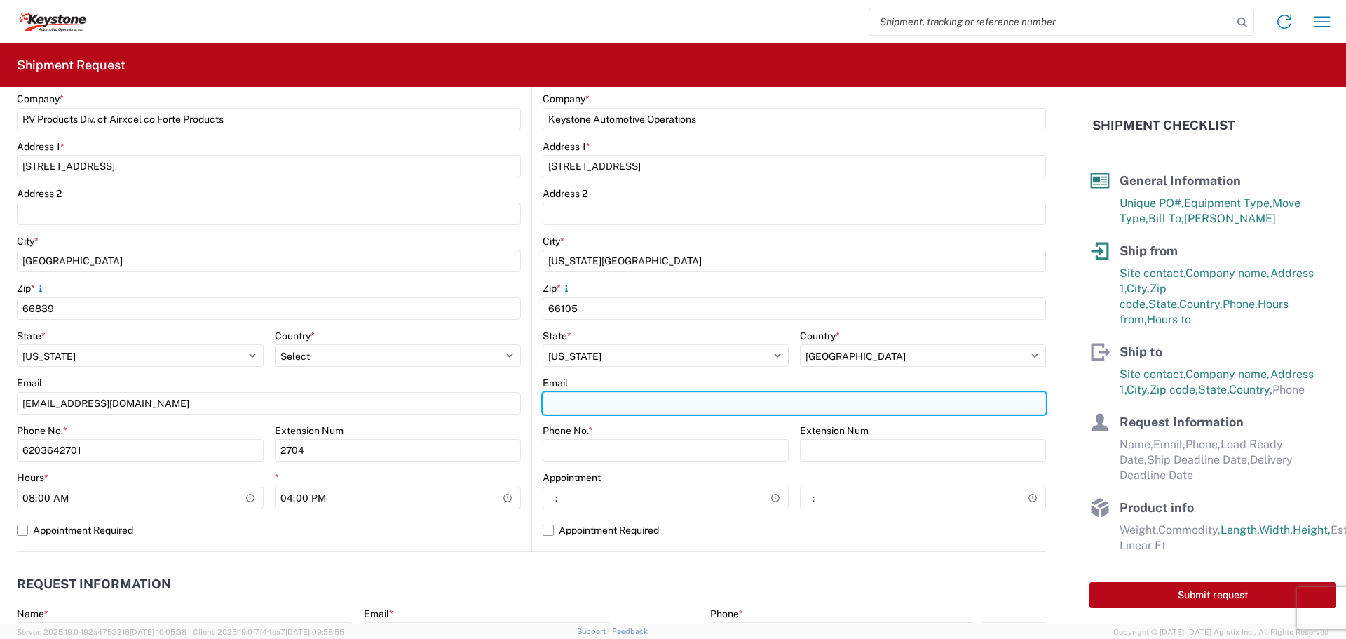
click at [567, 403] on input "Email" at bounding box center [794, 403] width 503 height 22
paste input "keykc-appt@key-stone.com"
type input "keykc-appt@key-stone.com"
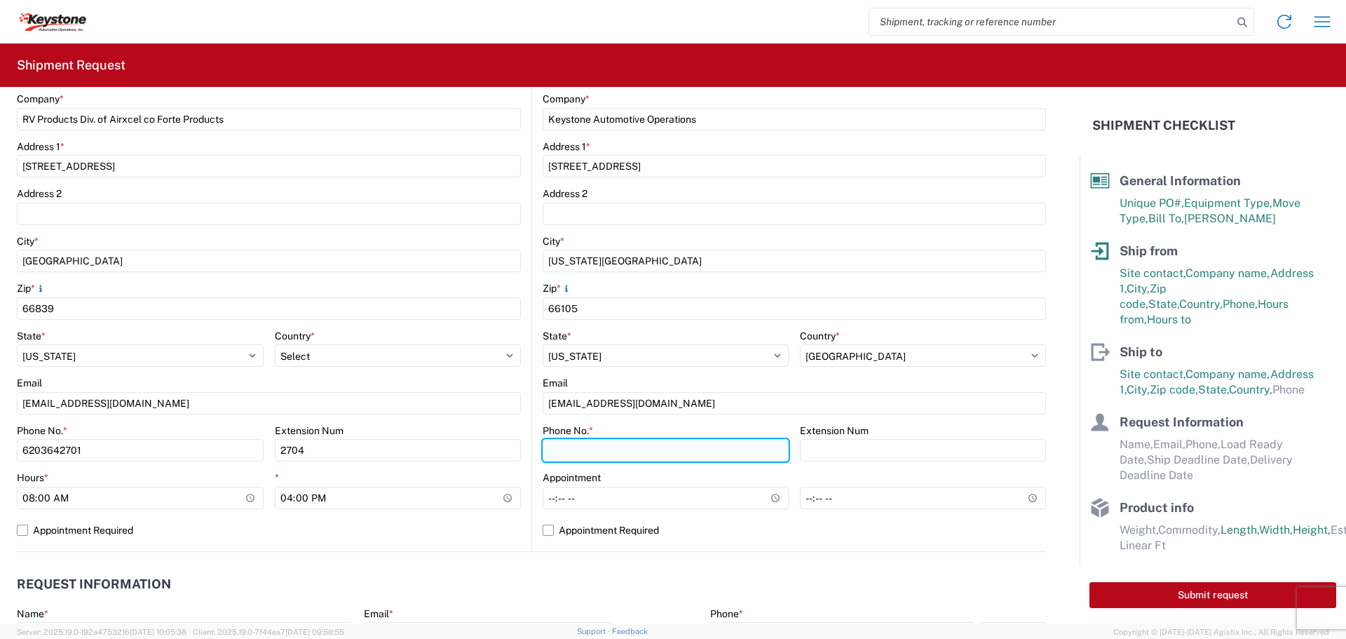
click at [571, 442] on input "Phone No. *" at bounding box center [666, 450] width 246 height 22
type input "913-371-3249"
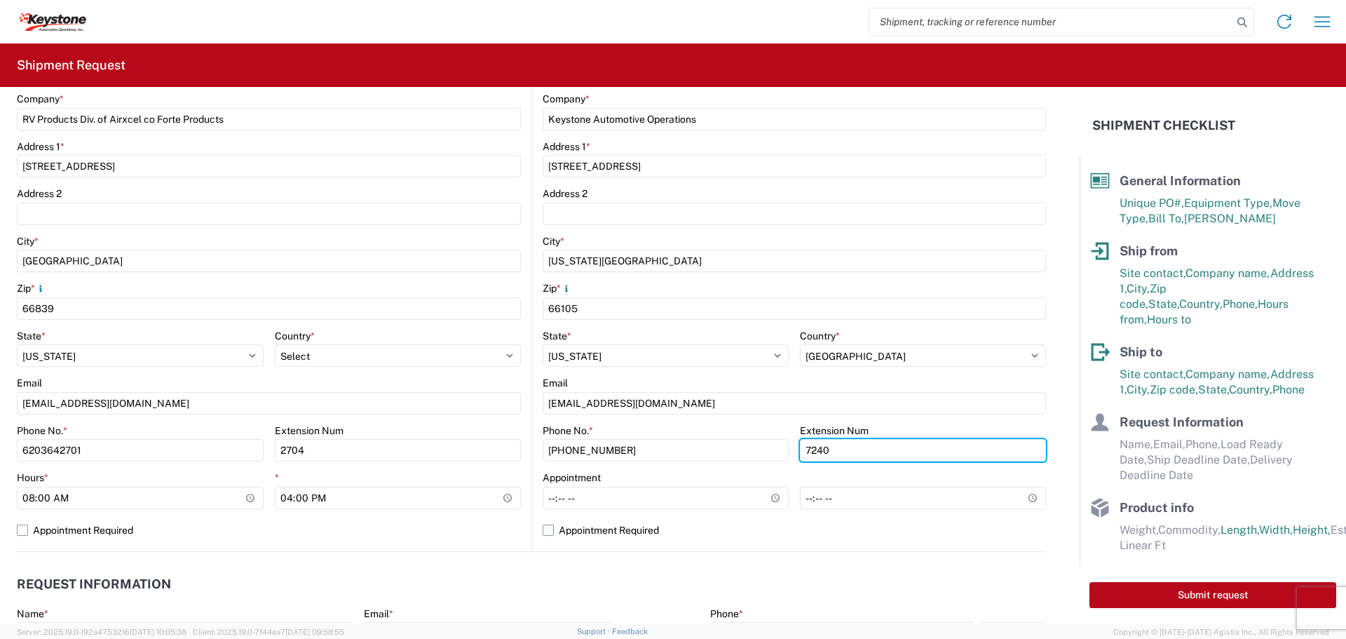
type input "7240"
click at [544, 531] on label "Appointment Required" at bounding box center [794, 530] width 503 height 22
click at [0, 0] on input "Appointment Required" at bounding box center [0, 0] width 0 height 0
select select "KS"
select select "US"
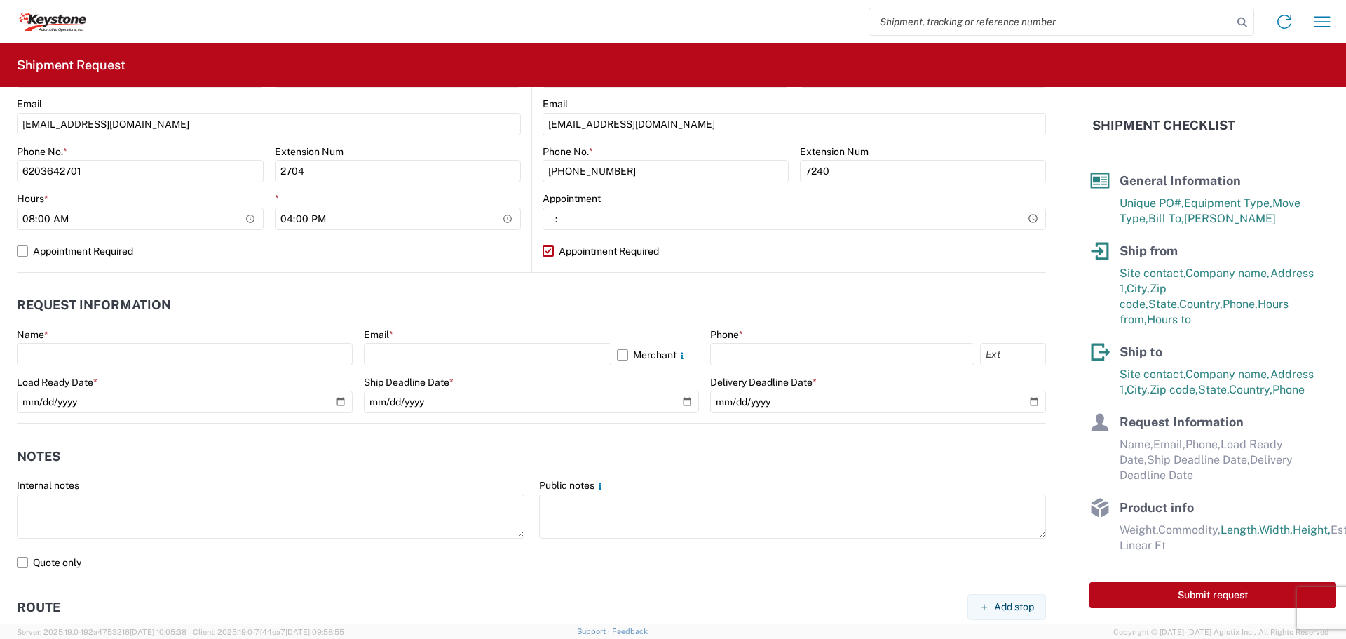
scroll to position [576, 0]
click at [409, 349] on input "text" at bounding box center [487, 352] width 247 height 22
type input "jreynard@forteproducts.com"
type input "6203642701"
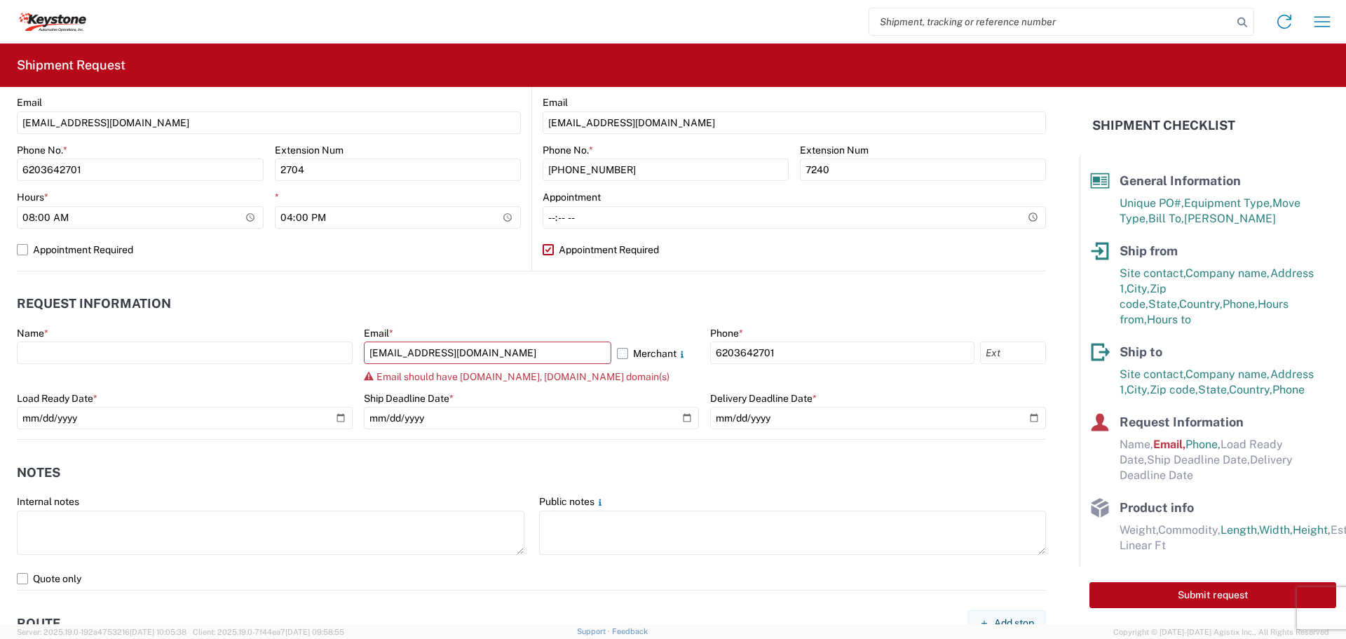
click at [617, 355] on label "Merchant" at bounding box center [658, 352] width 83 height 22
click at [0, 0] on input "Merchant" at bounding box center [0, 0] width 0 height 0
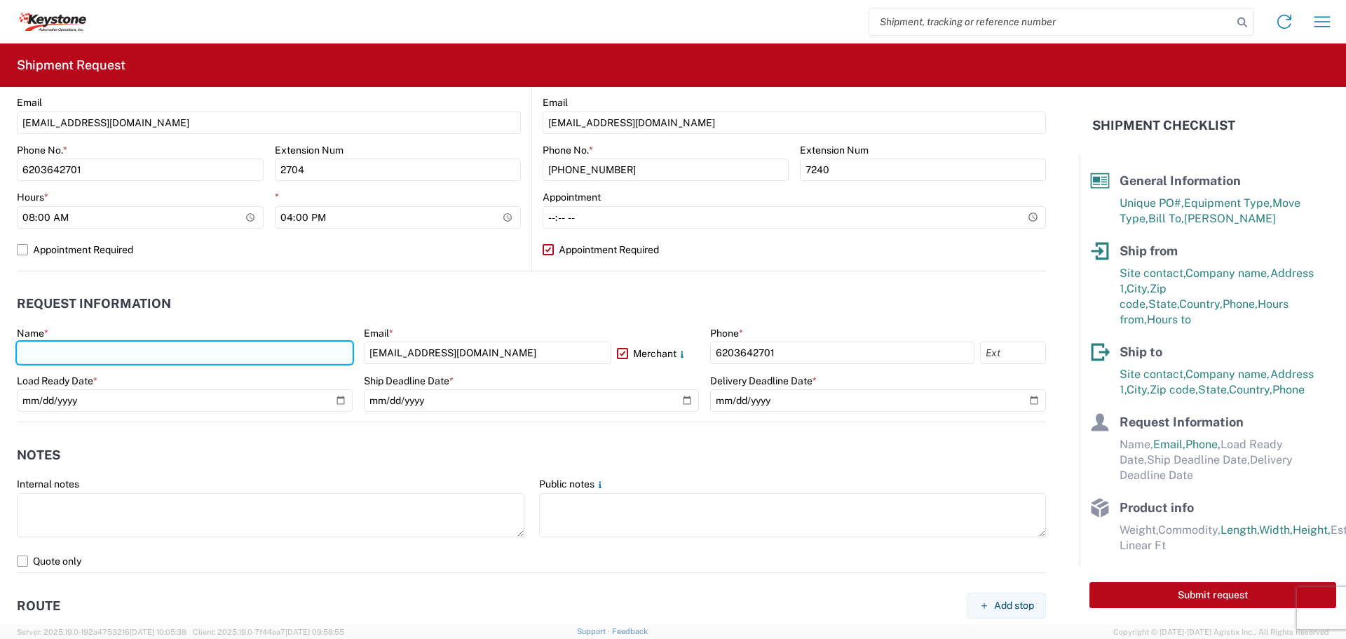
click at [126, 350] on input "text" at bounding box center [185, 352] width 336 height 22
type input "Jonathan Reynard"
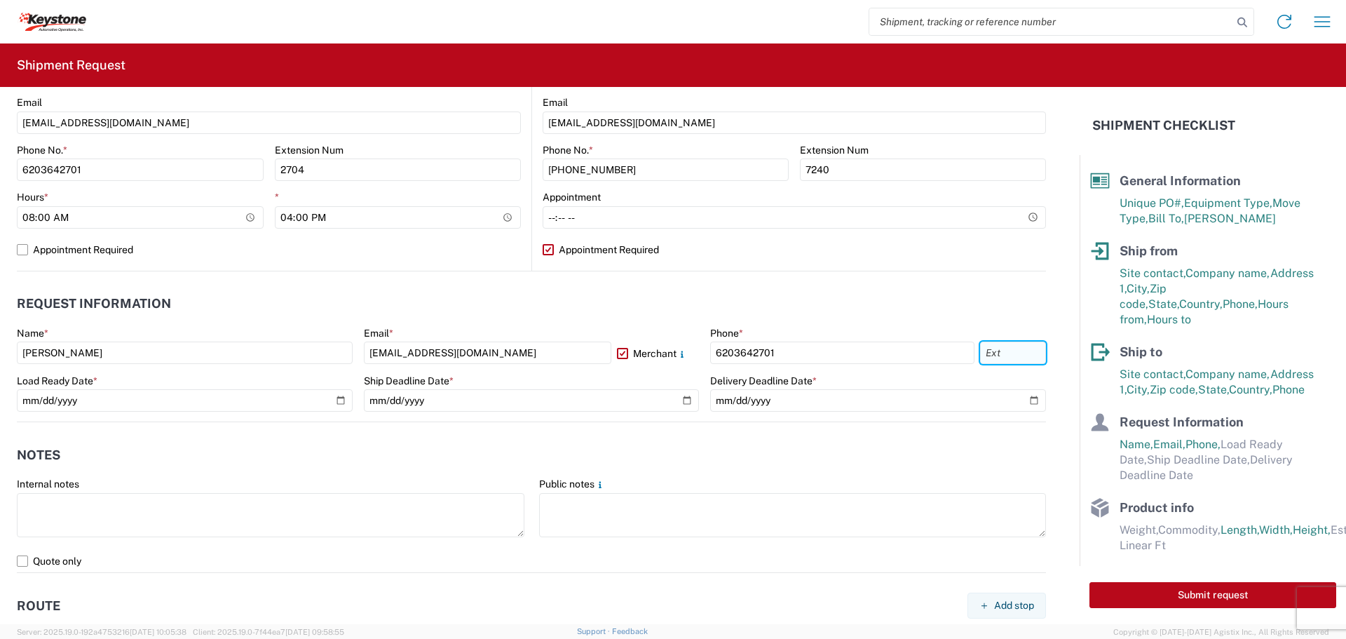
click at [1007, 352] on input "text" at bounding box center [1013, 352] width 66 height 22
type input "2704"
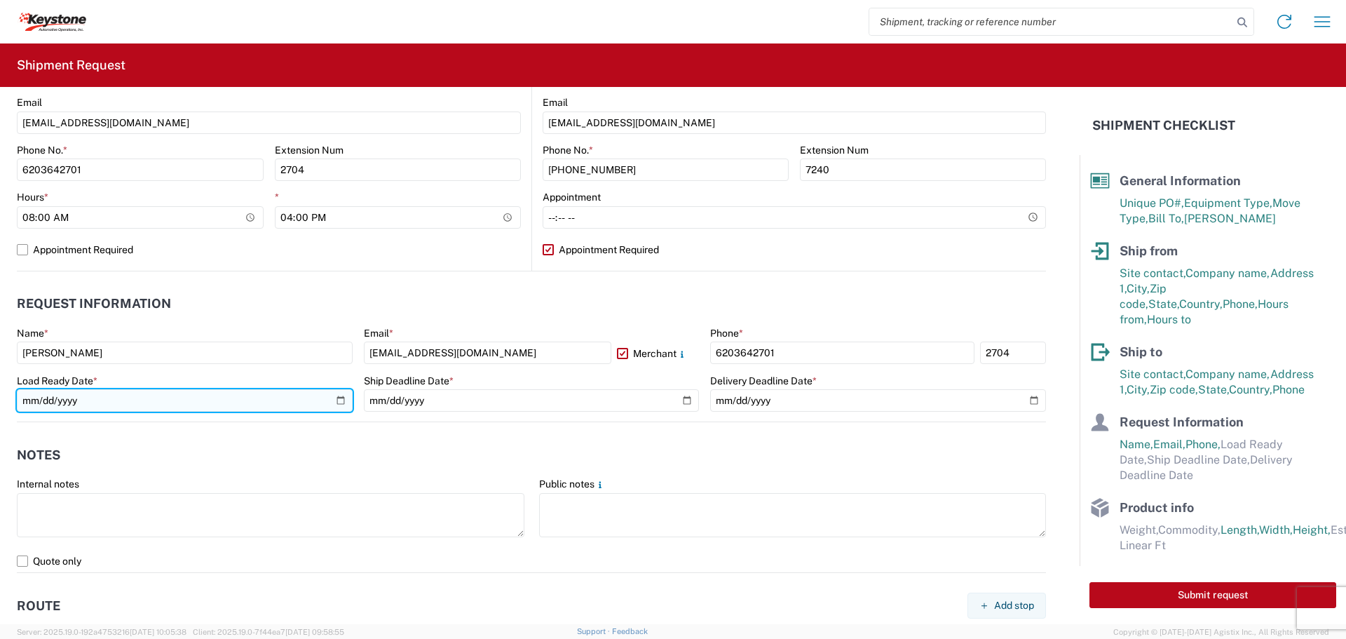
click at [339, 397] on input "date" at bounding box center [185, 400] width 336 height 22
type input "2025-09-16"
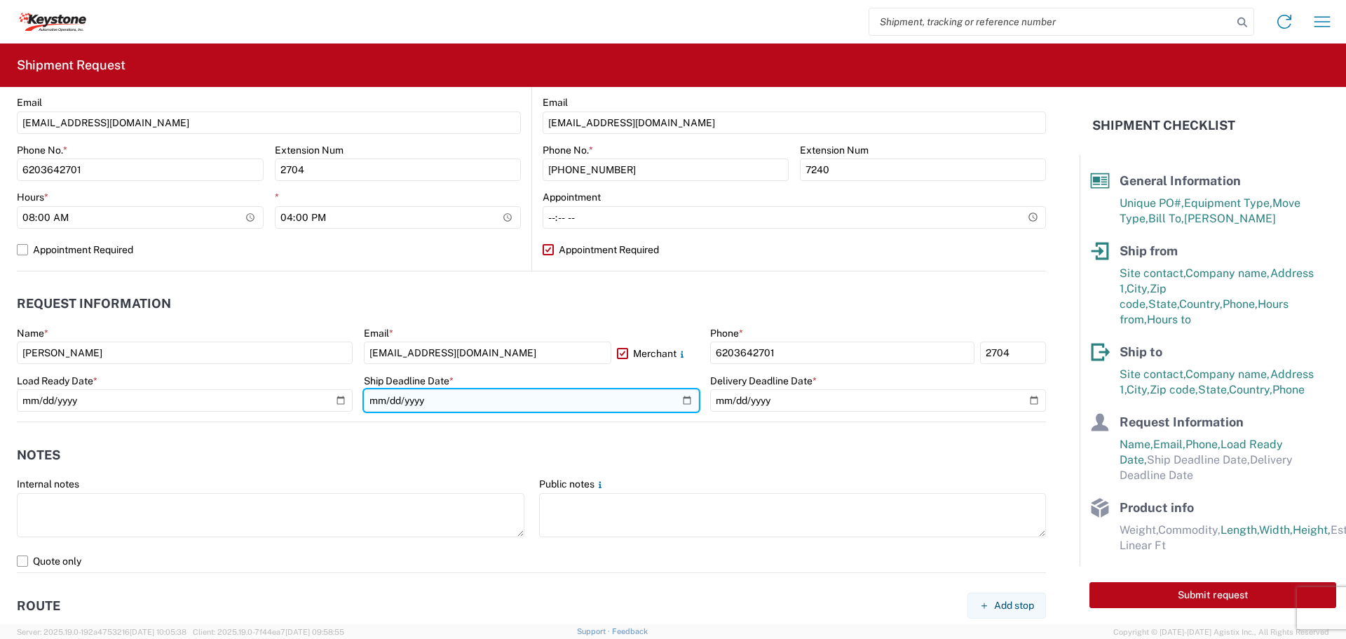
click at [681, 402] on input "date" at bounding box center [532, 400] width 336 height 22
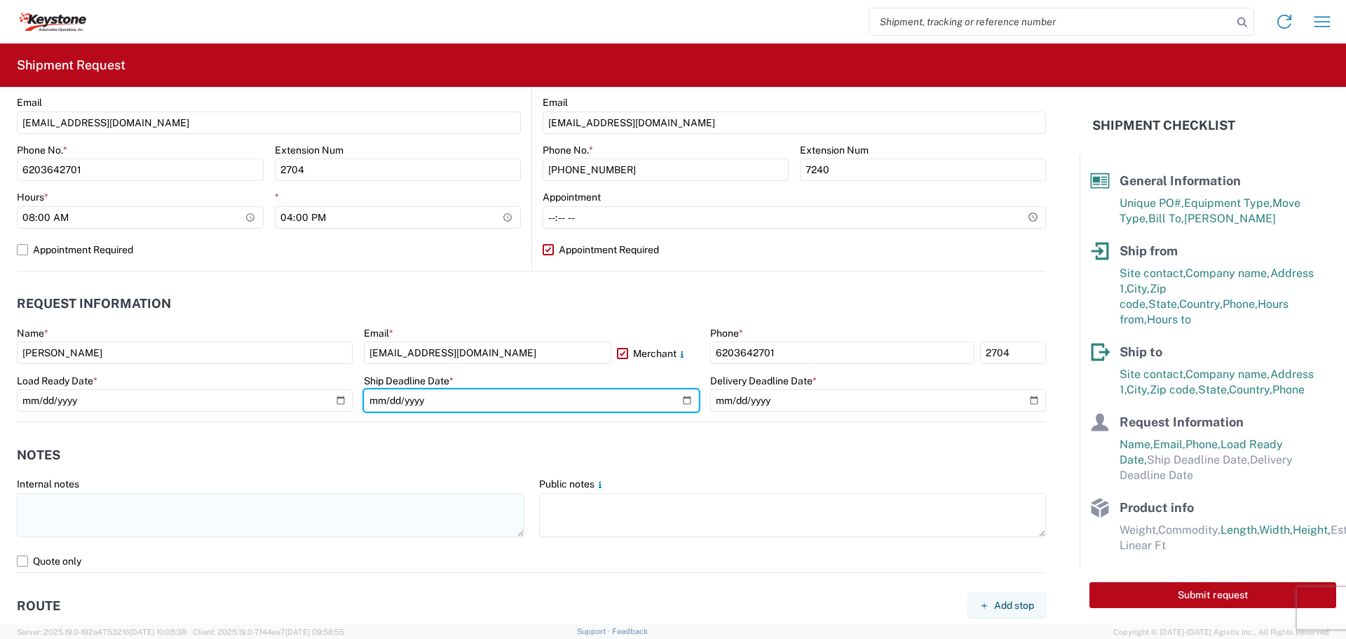
type input "2025-09-19"
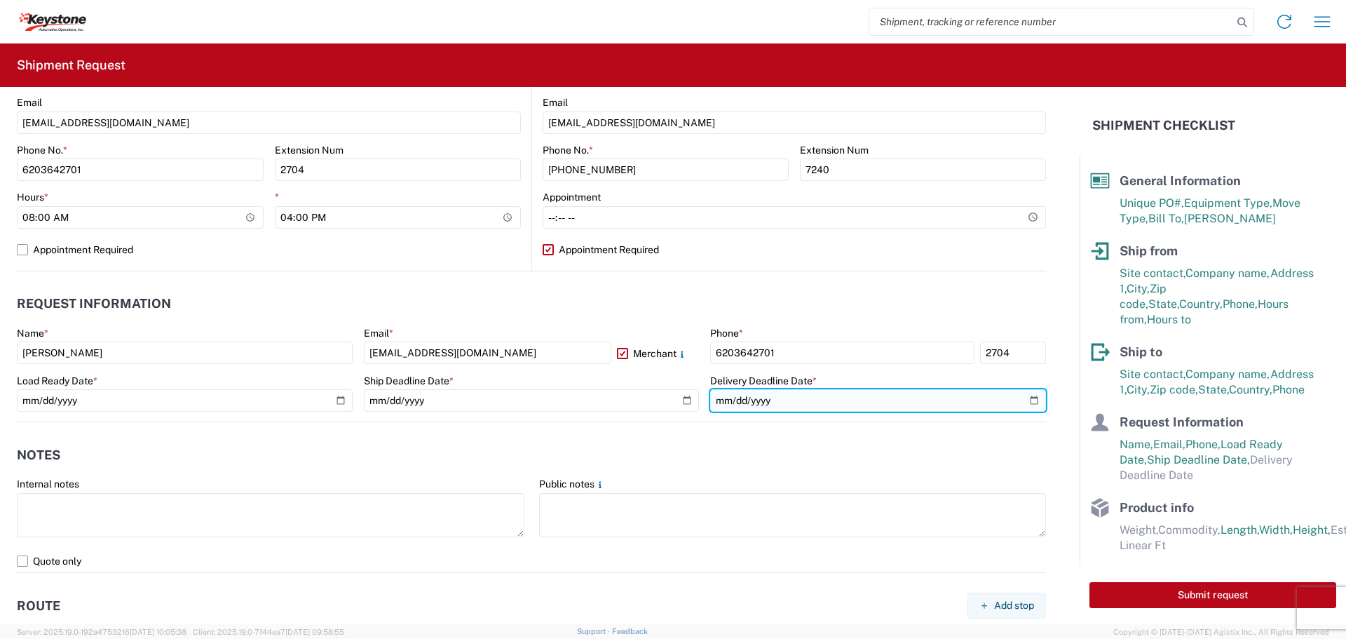
click at [1026, 400] on input "date" at bounding box center [878, 400] width 336 height 22
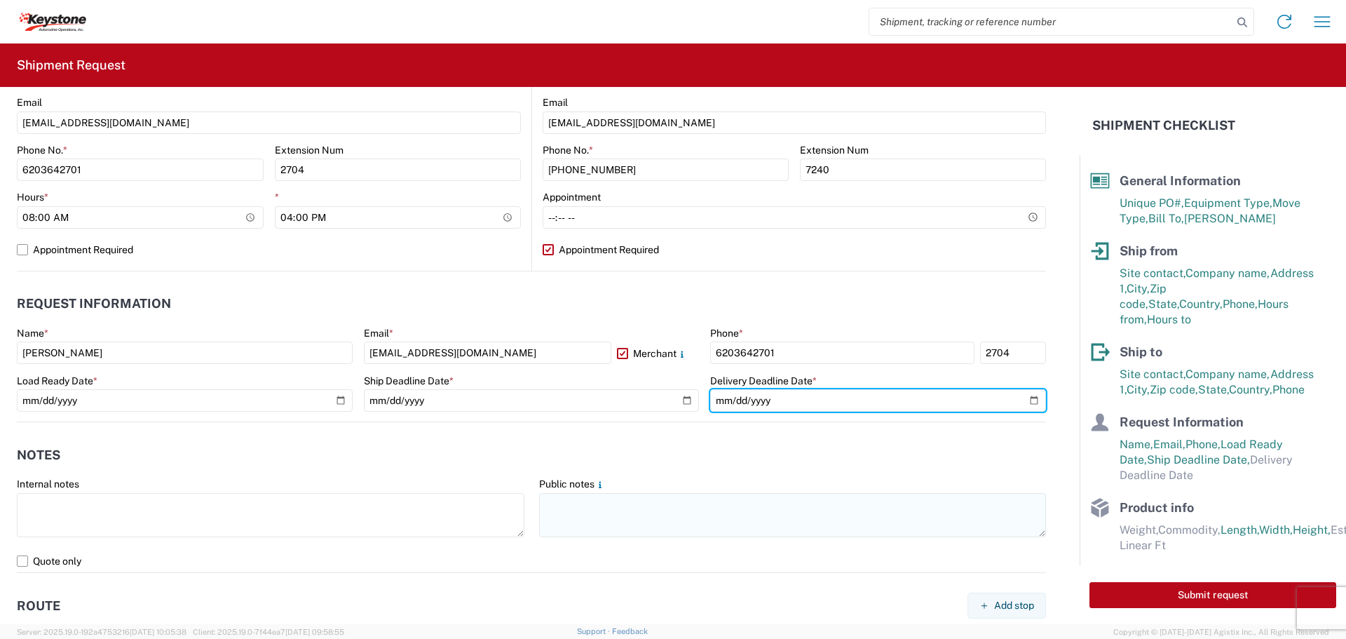
type input "2025-09-22"
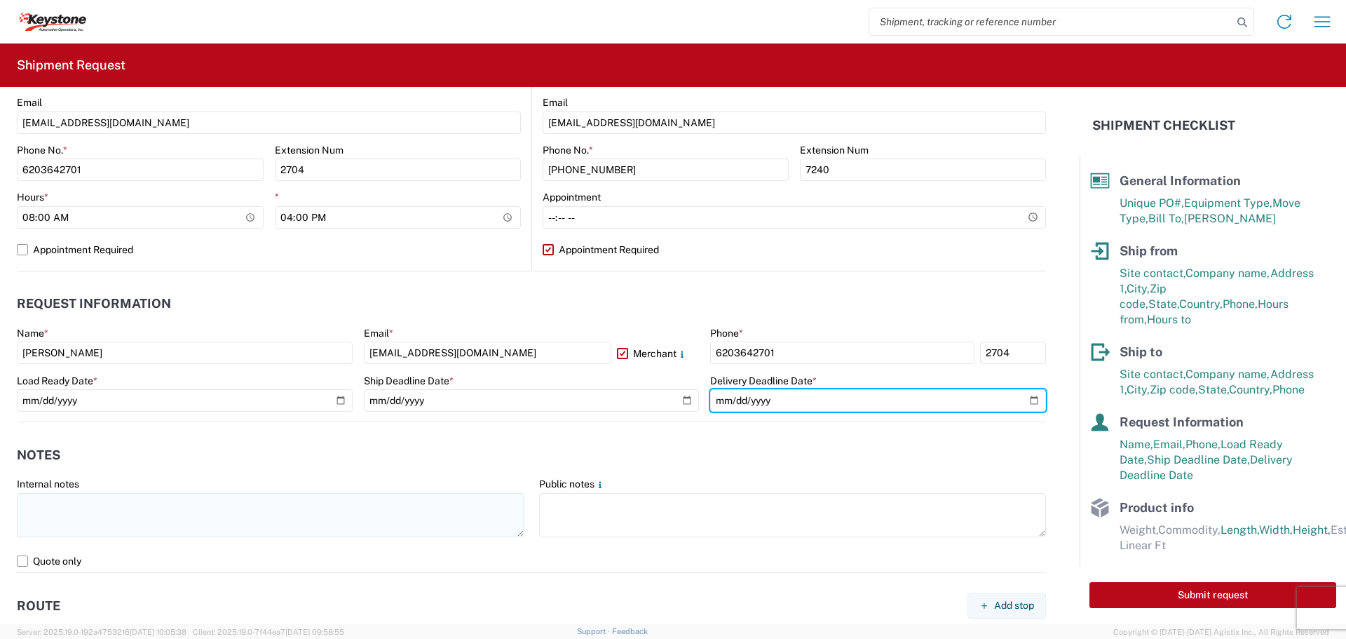
scroll to position [646, 0]
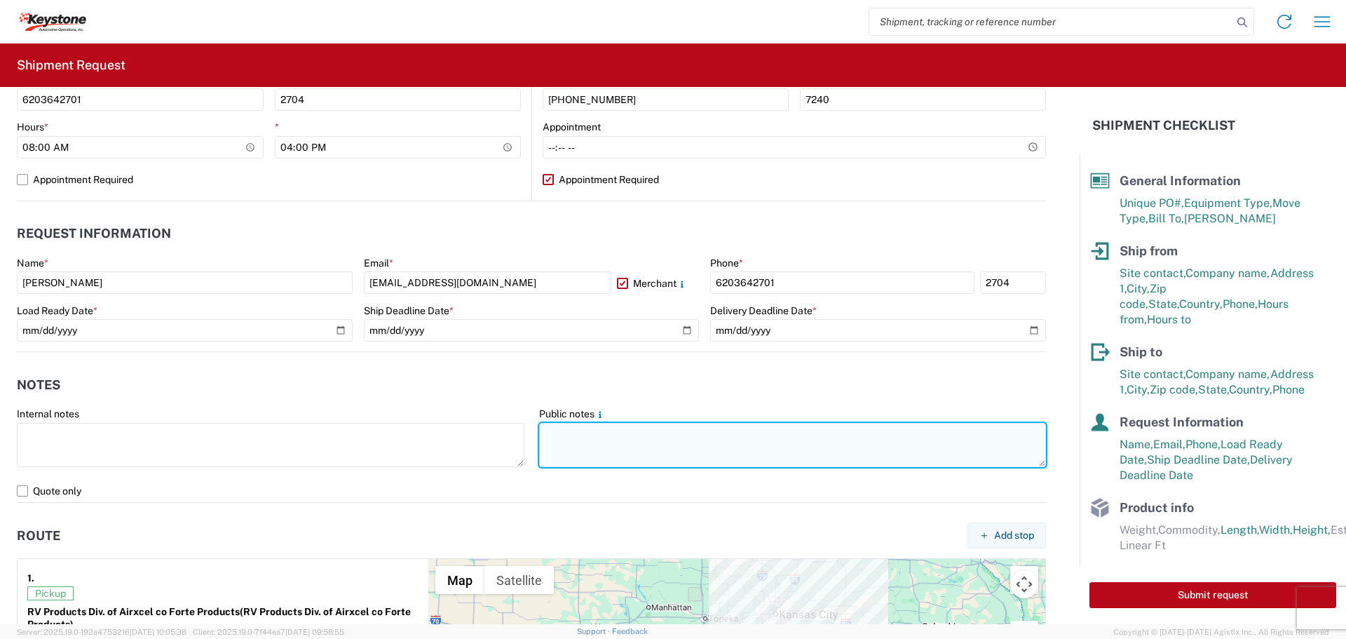
click at [559, 440] on textarea at bounding box center [793, 445] width 508 height 44
drag, startPoint x: 543, startPoint y: 430, endPoint x: 949, endPoint y: 440, distance: 406.0
click at [949, 440] on textarea "We do not accept 26' box trucks for pickup at this location. Reefer trailers ar…" at bounding box center [793, 445] width 508 height 44
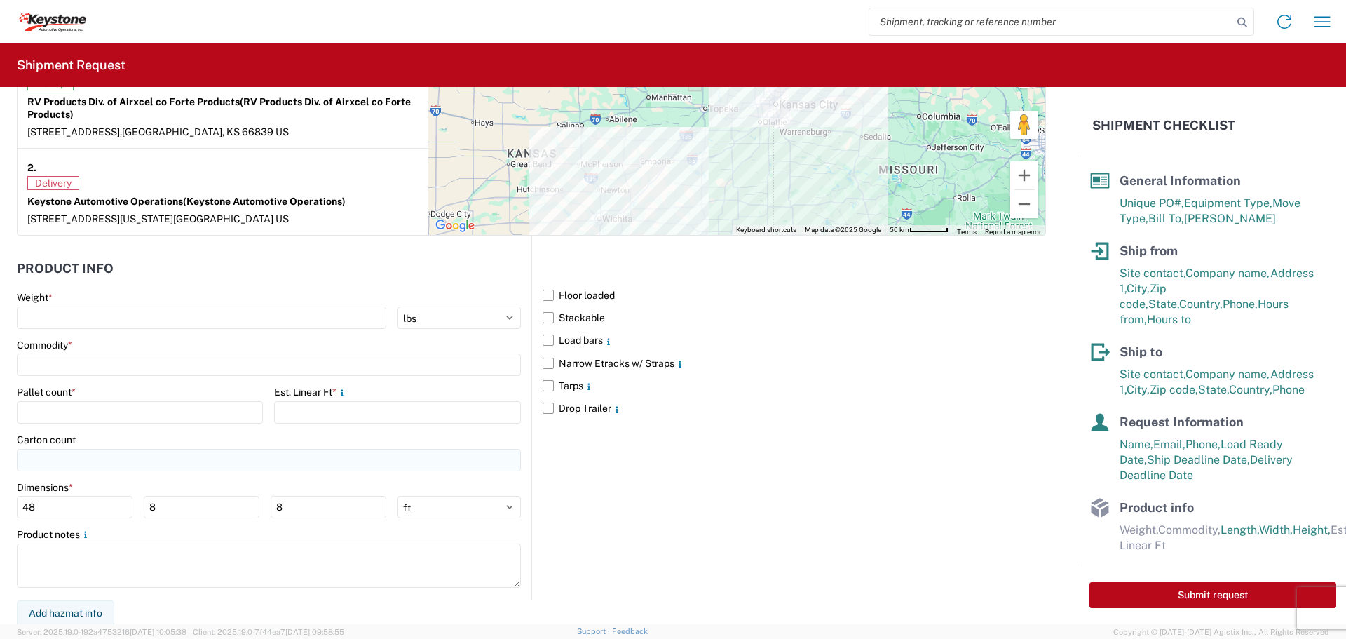
scroll to position [1157, 0]
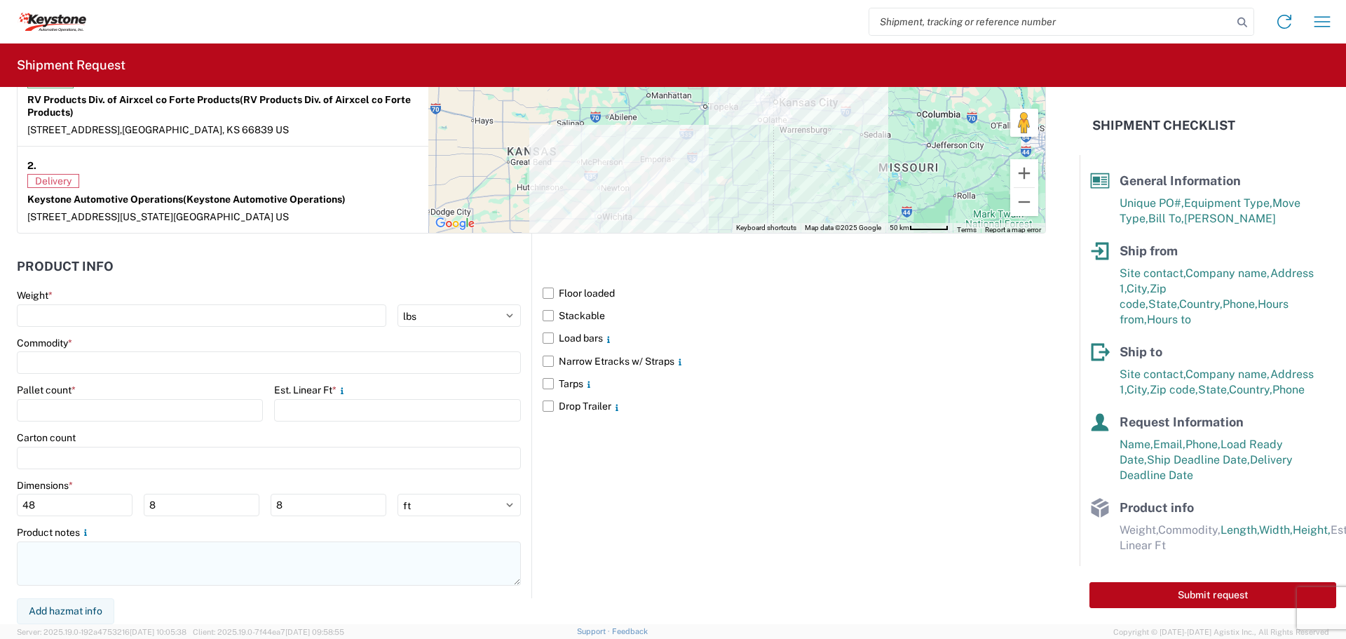
type textarea "We do not accept 26' box trucks for pickup at this location. Reefer trailers ar…"
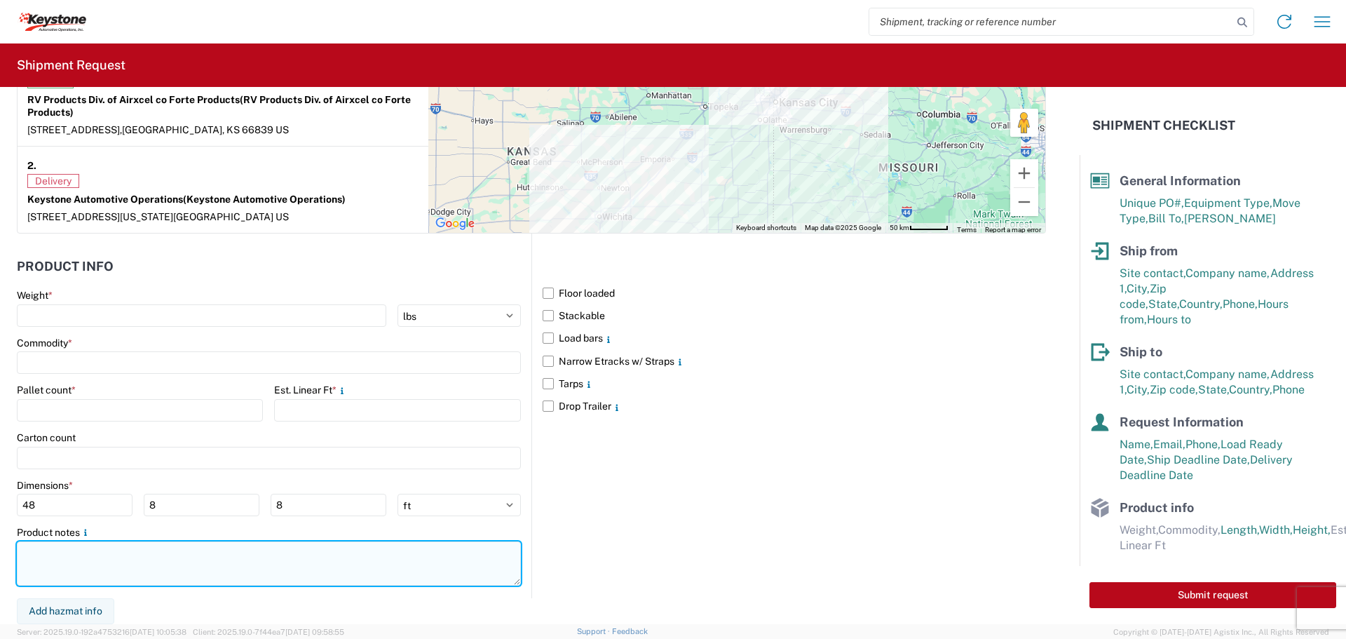
click at [49, 558] on textarea at bounding box center [269, 563] width 504 height 44
paste textarea "We do not accept 26' box trucks for pickup at this location. Reefer trailers ar…"
type textarea "We do not accept 26' box trucks for pickup at this location. Reefer trailers ar…"
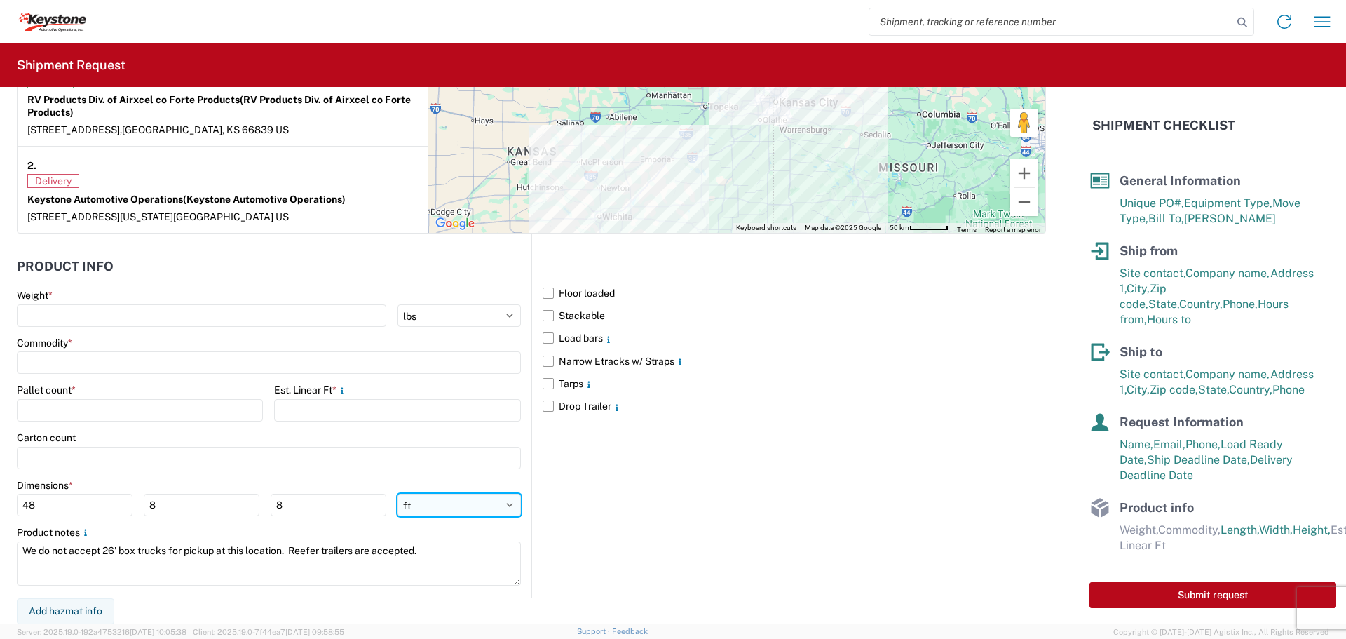
click at [456, 498] on select "ft in cm" at bounding box center [458, 505] width 123 height 22
select select "IN"
click at [397, 494] on select "ft in cm" at bounding box center [458, 505] width 123 height 22
type input "576"
type input "96"
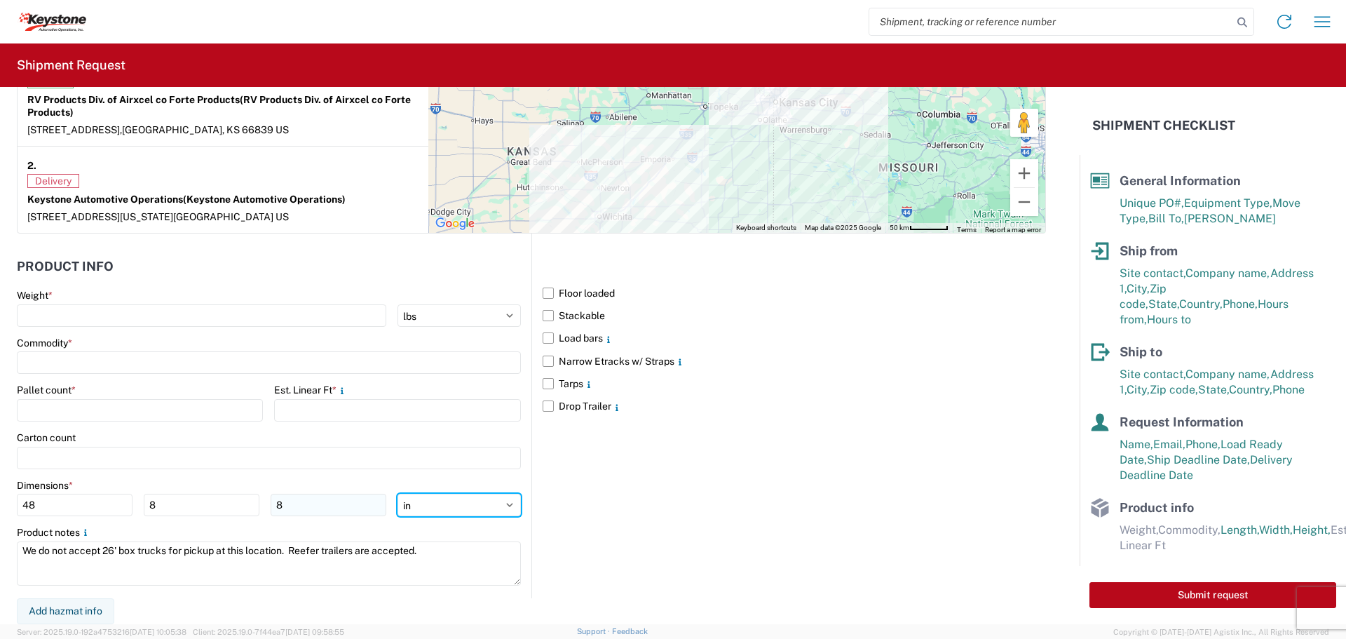
type input "96"
drag, startPoint x: 81, startPoint y: 498, endPoint x: 0, endPoint y: 501, distance: 80.7
click at [0, 501] on form "General Information Template PO# 4496966 Equipment Type * Select 53’ Dry Van Fl…" at bounding box center [540, 355] width 1080 height 537
type input "52"
type input "40"
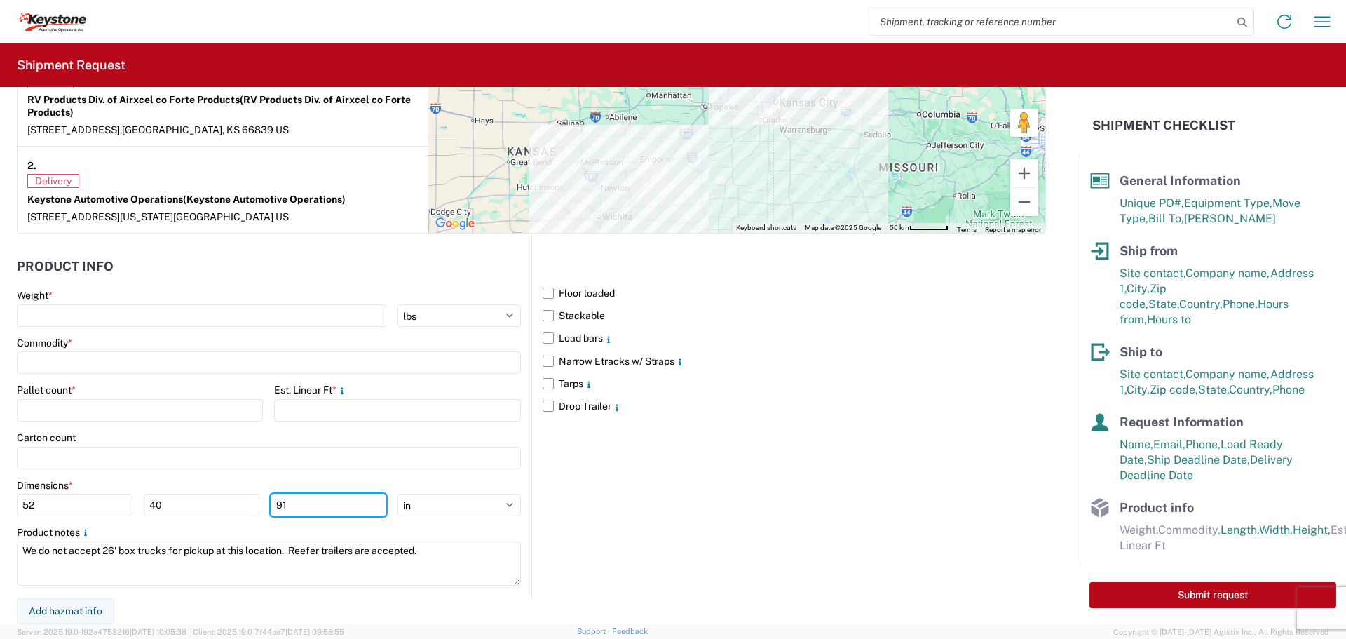
type input "91"
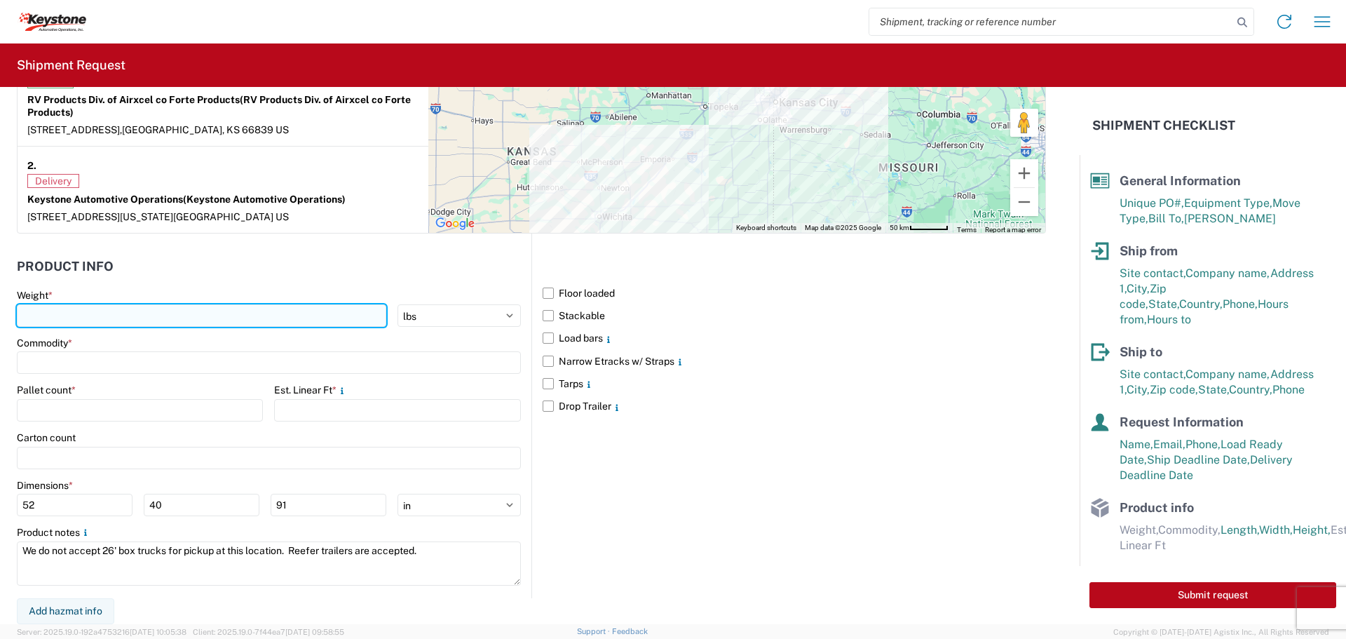
click at [53, 319] on input "number" at bounding box center [201, 315] width 369 height 22
type input "4559"
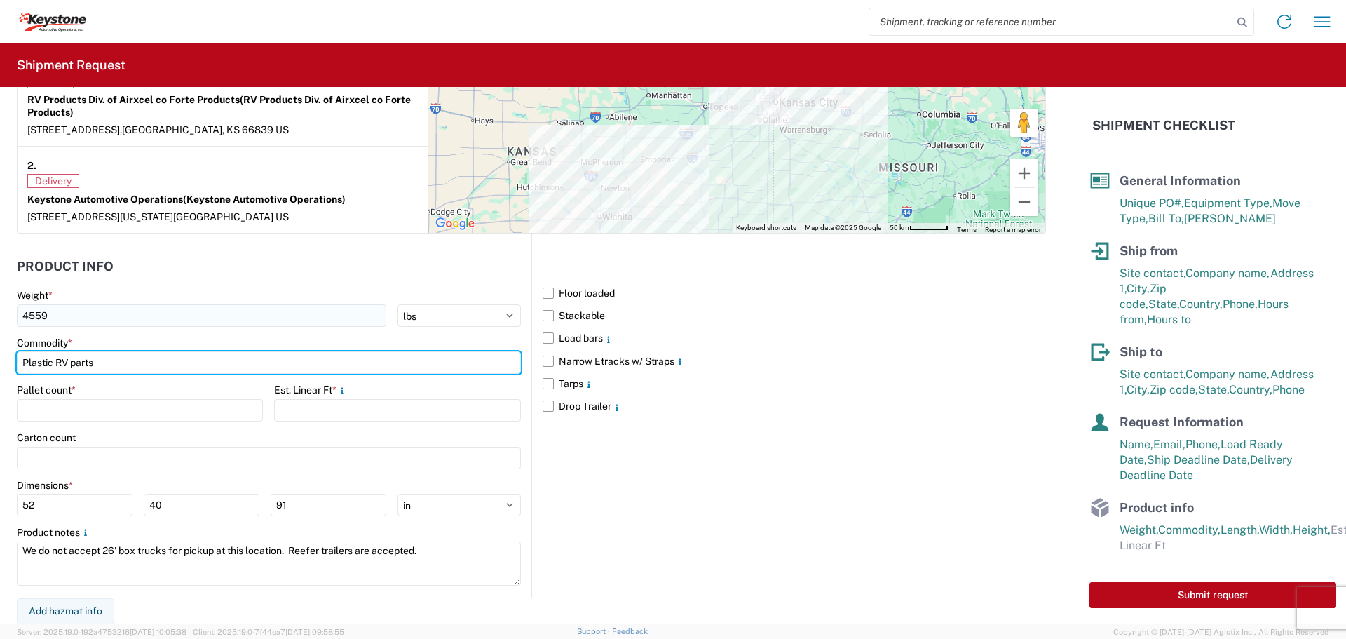
type input "Plastic RV parts"
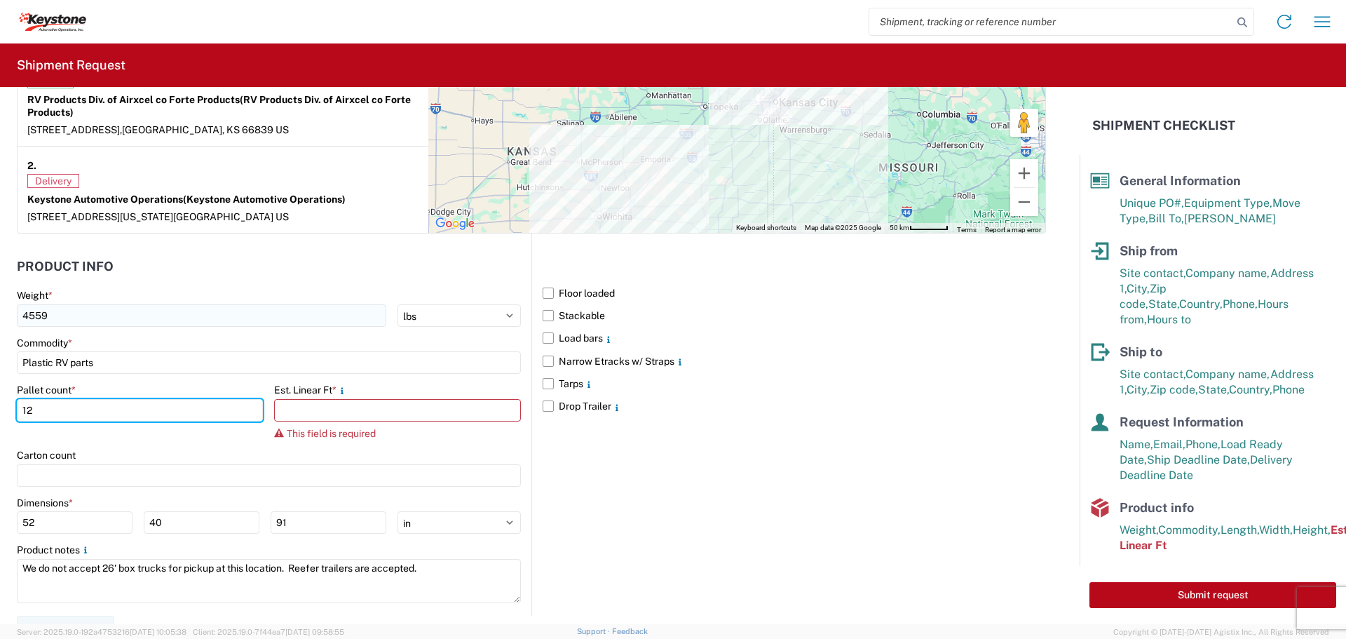
type input "12"
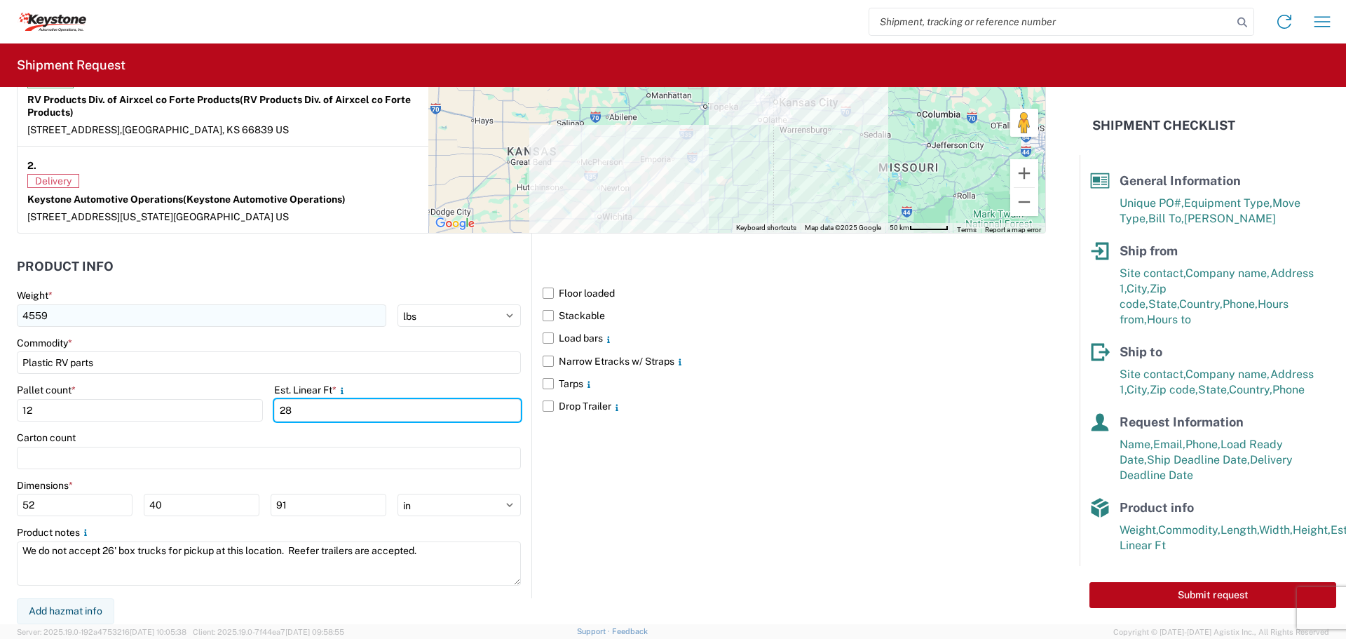
type input "28"
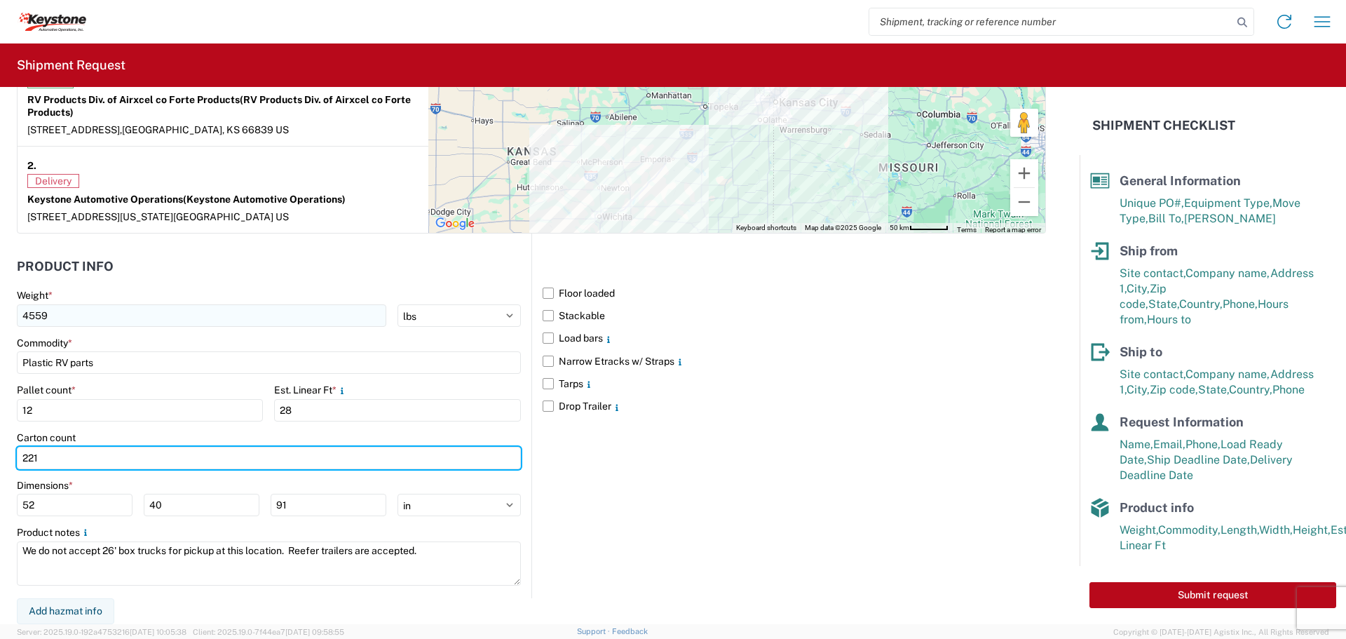
type input "221"
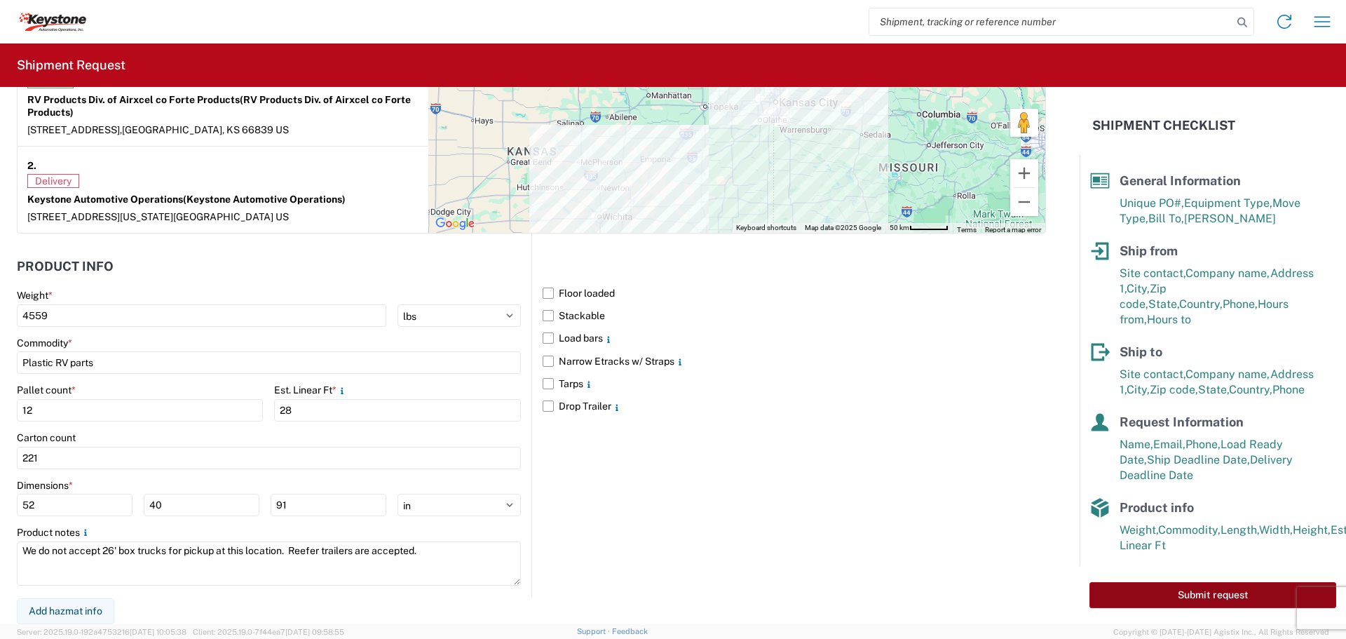
click at [1157, 597] on button "Submit request" at bounding box center [1212, 595] width 247 height 26
select select "US"
